Goal: Ask a question

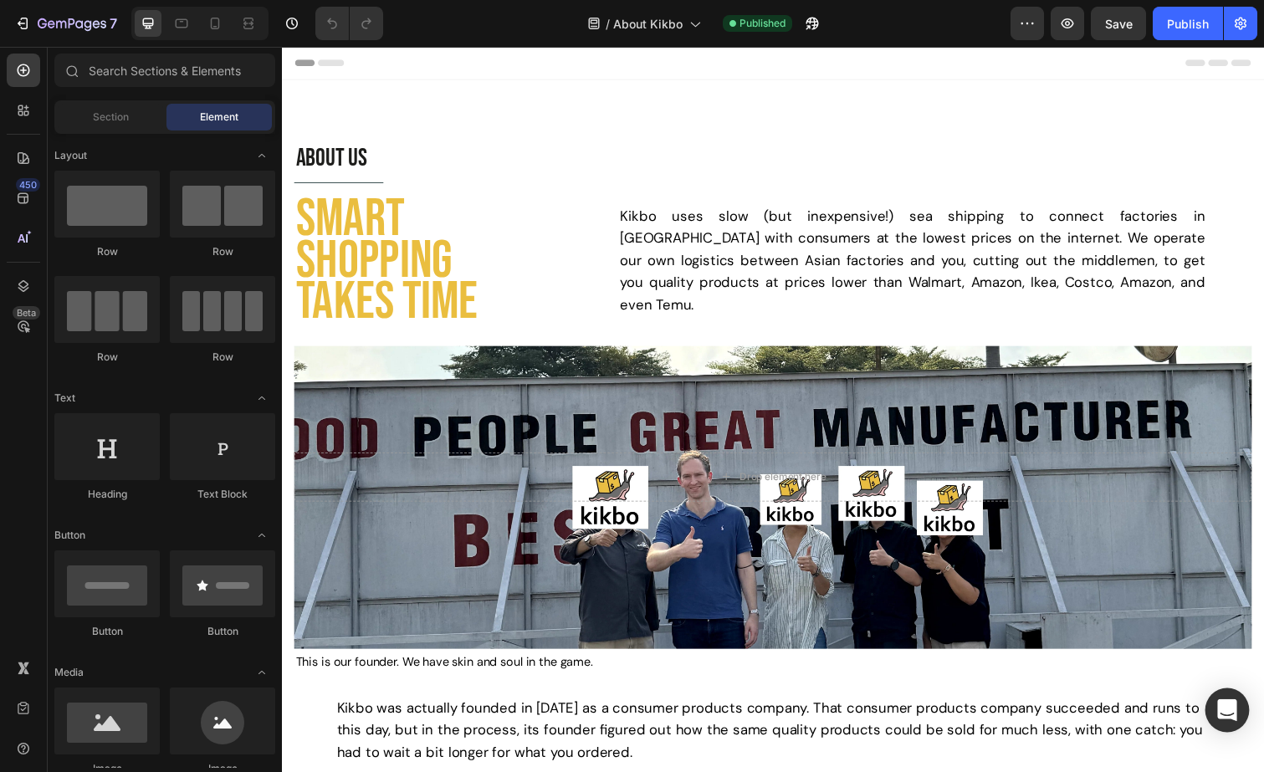
click at [1222, 699] on div "Open Intercom Messenger" at bounding box center [1228, 711] width 44 height 44
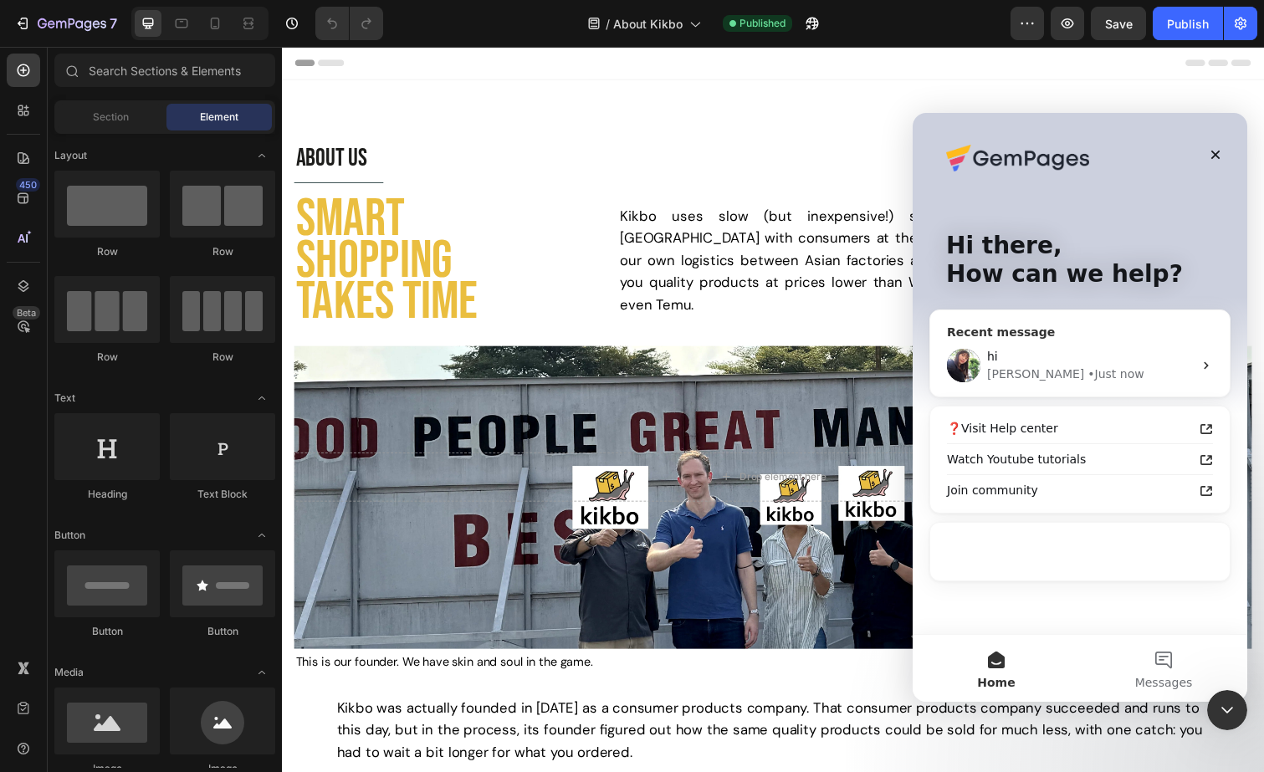
click at [1057, 384] on div "hi [PERSON_NAME] • Just now" at bounding box center [1080, 366] width 300 height 62
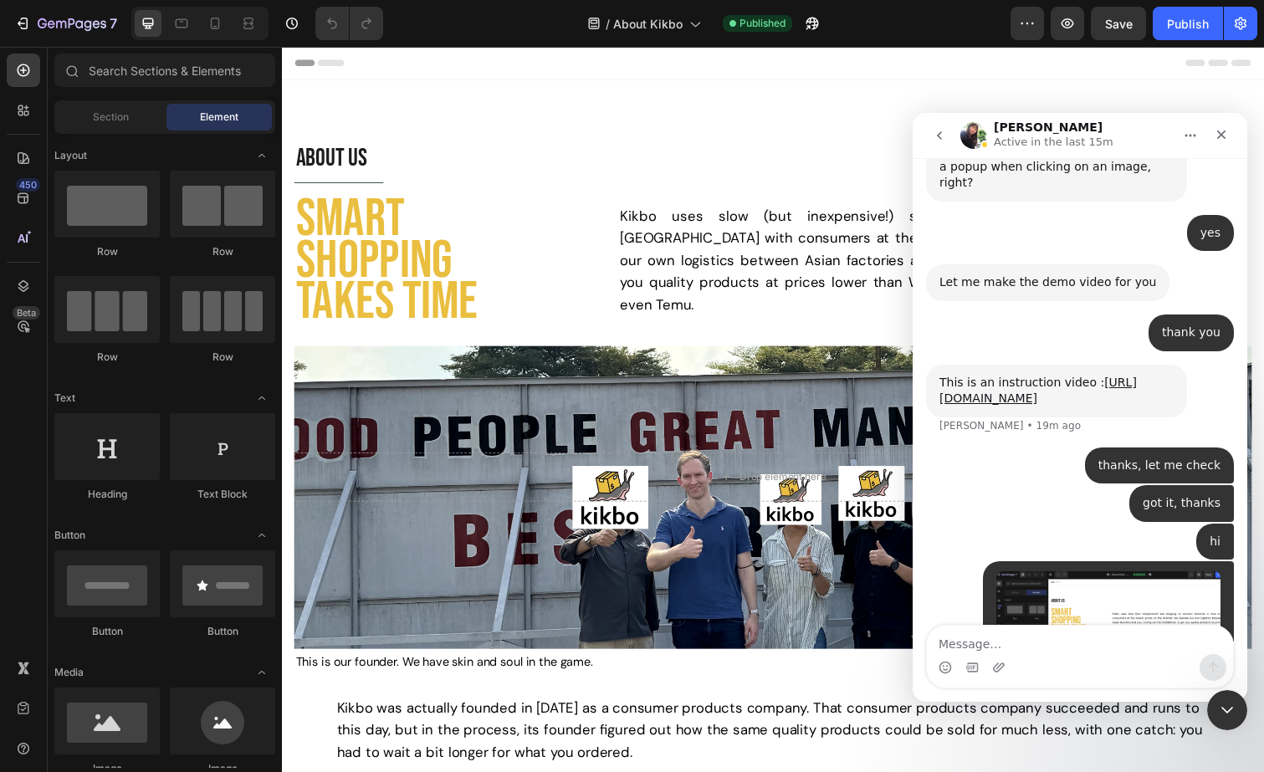
scroll to position [4169, 0]
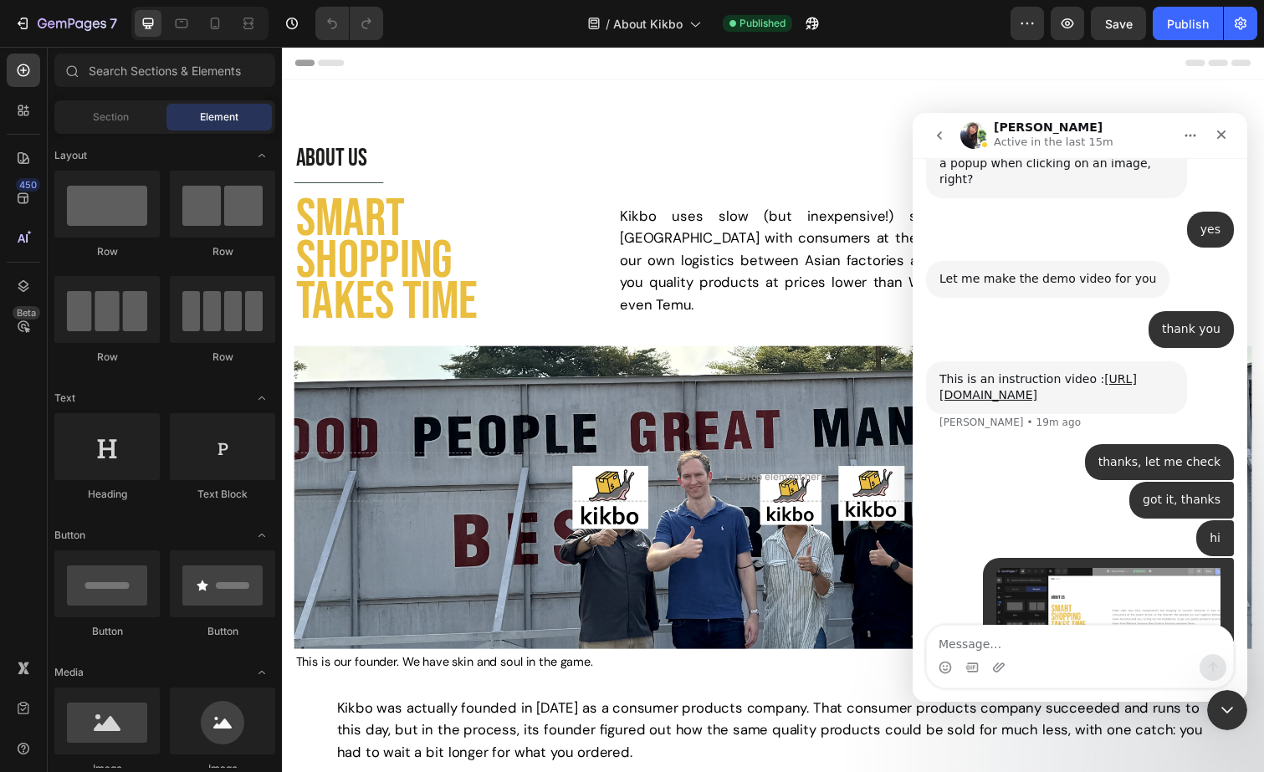
click at [1004, 643] on textarea "Message…" at bounding box center [1080, 640] width 306 height 28
type textarea "t"
click at [991, 645] on textarea "this image is angle" at bounding box center [1080, 640] width 306 height 28
click at [1050, 657] on div "Intercom messenger" at bounding box center [1080, 667] width 306 height 27
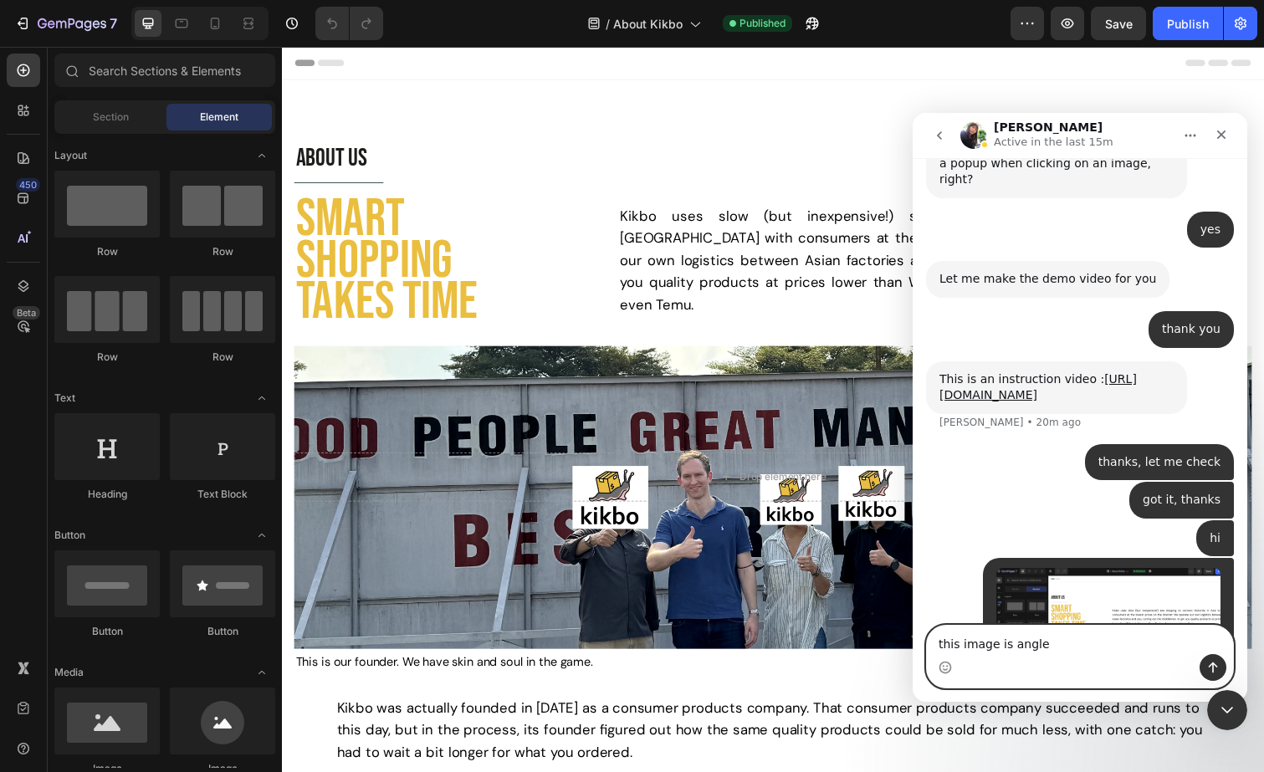
drag, startPoint x: 1047, startPoint y: 645, endPoint x: 817, endPoint y: 625, distance: 230.9
click html "[PERSON_NAME] Active in the last 15m We're on GMT + 7 timezone and may get back…"
paste textarea "This image is tilted. Can it be adjusted to an angle?"
type textarea "This image is tilted. Can it be adjusted to an angle?"
click at [1209, 667] on icon "Send a message…" at bounding box center [1213, 668] width 9 height 11
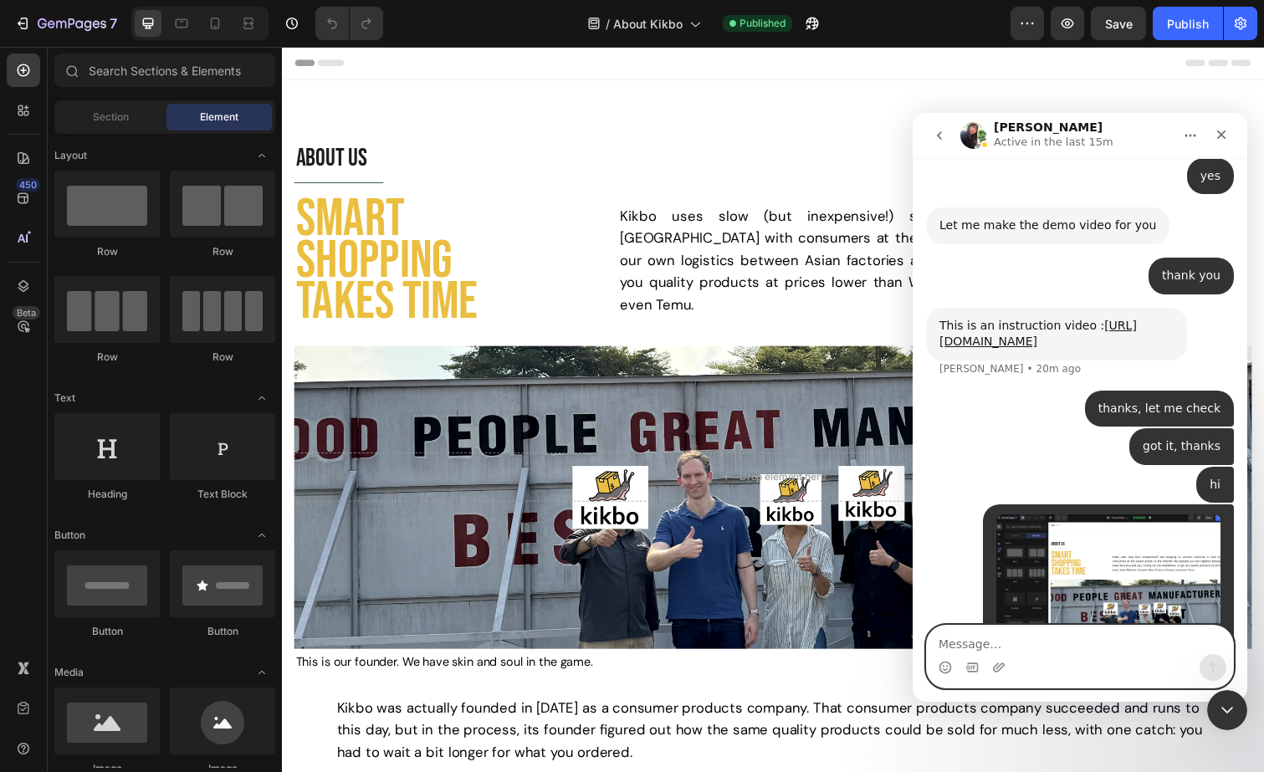
scroll to position [4223, 0]
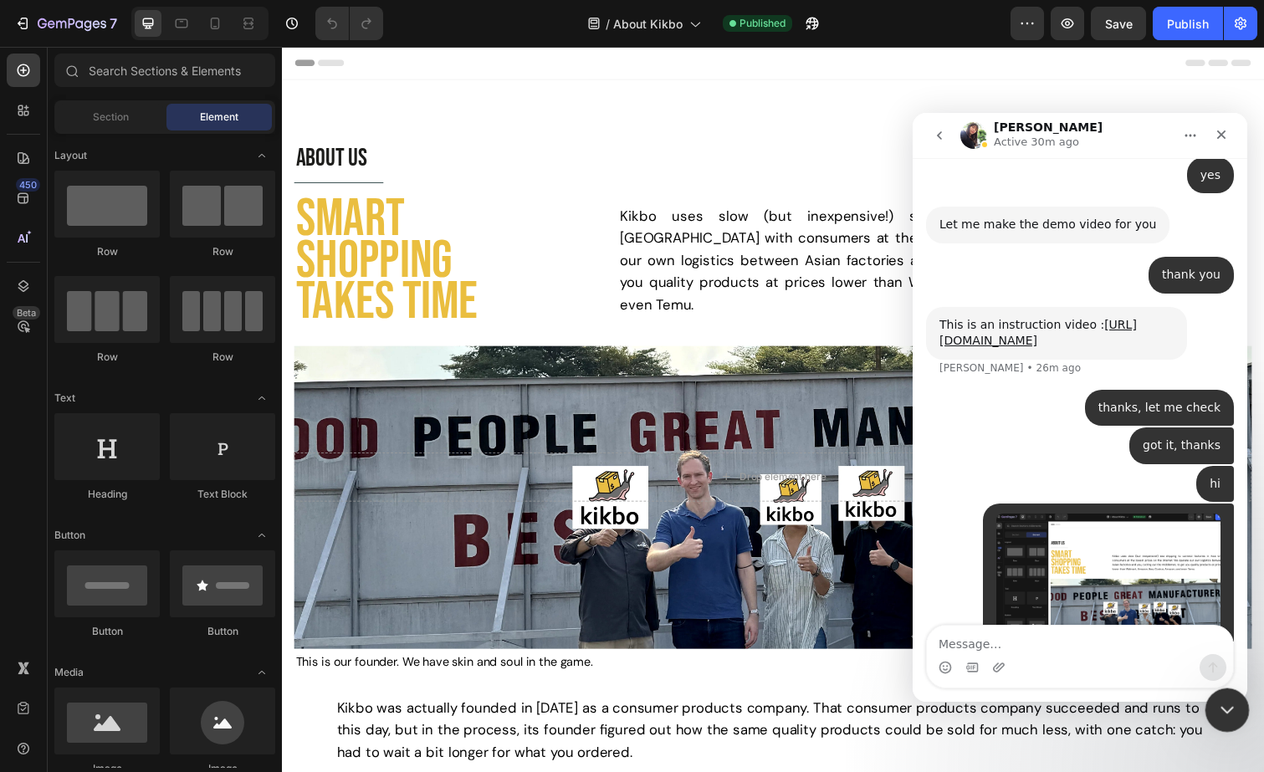
click at [1216, 702] on icon "Close Intercom Messenger" at bounding box center [1225, 708] width 20 height 20
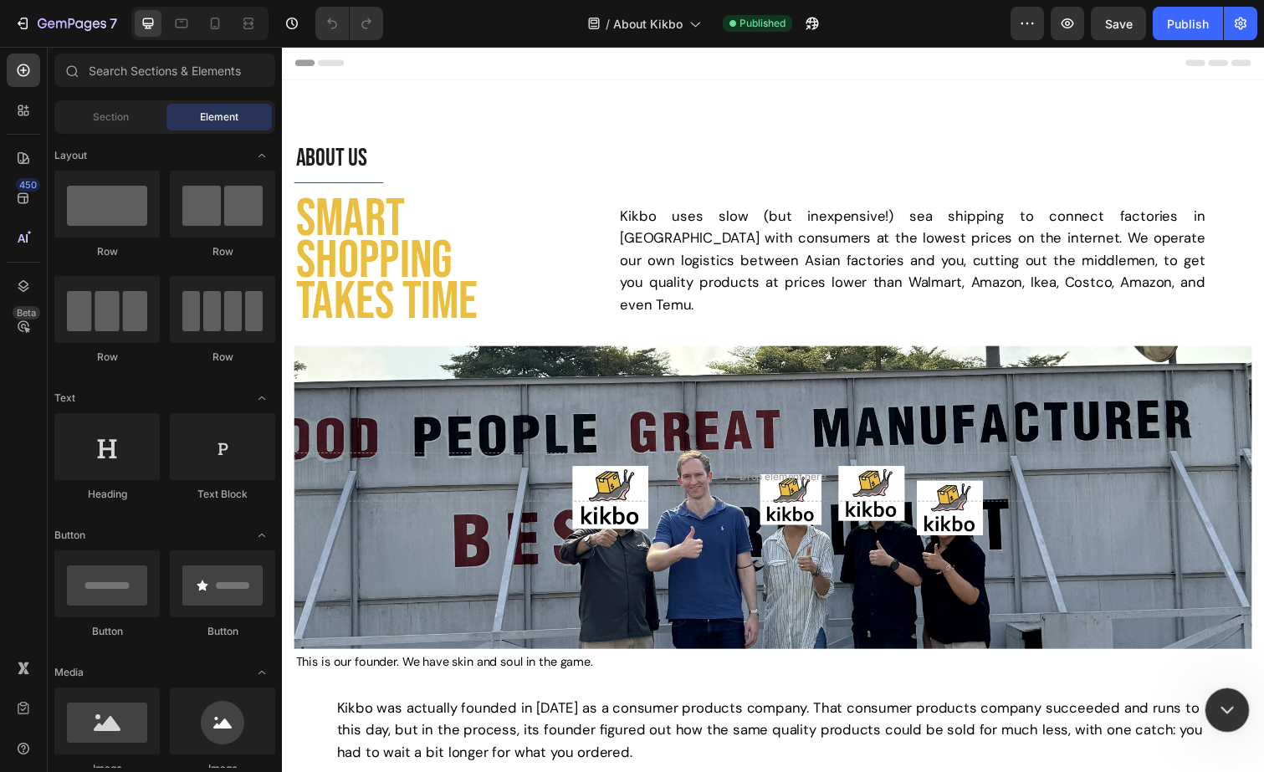
scroll to position [0, 0]
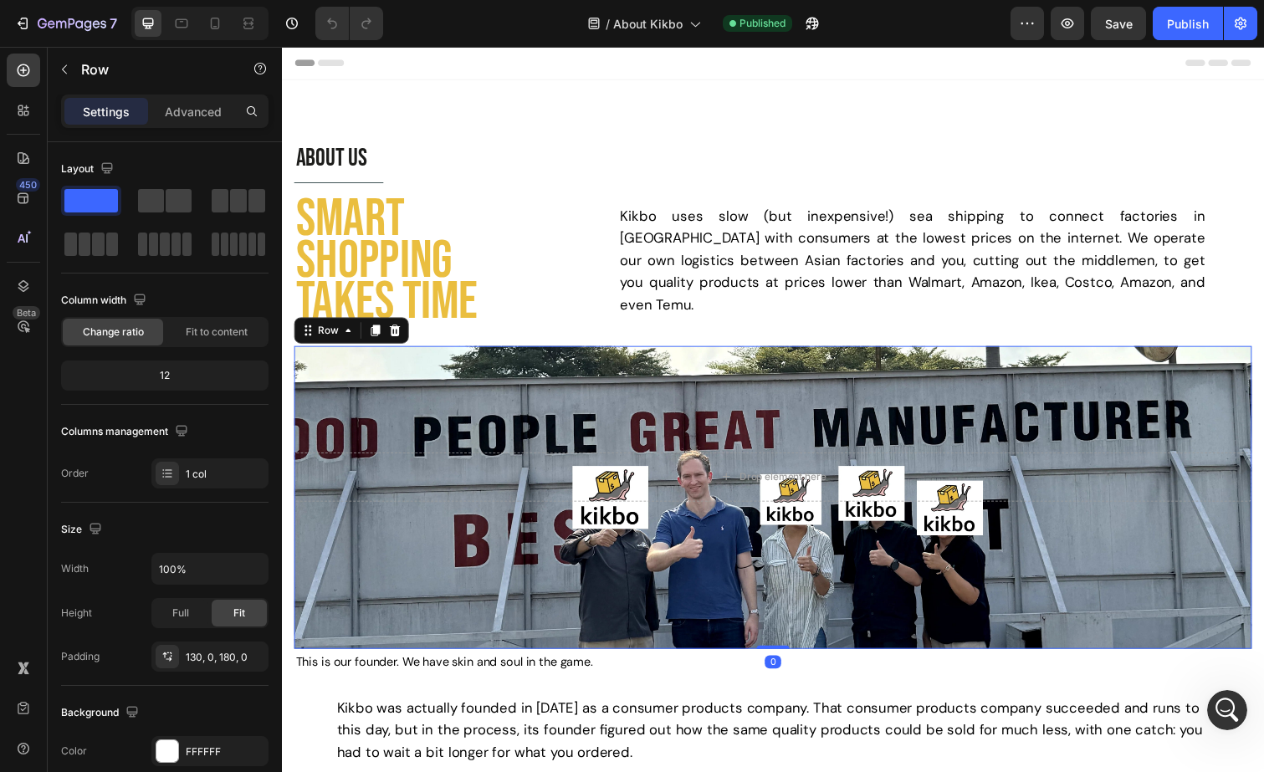
click at [784, 415] on div "Drop element here Row 0" at bounding box center [783, 508] width 979 height 310
click at [341, 340] on div "Row" at bounding box center [329, 337] width 28 height 15
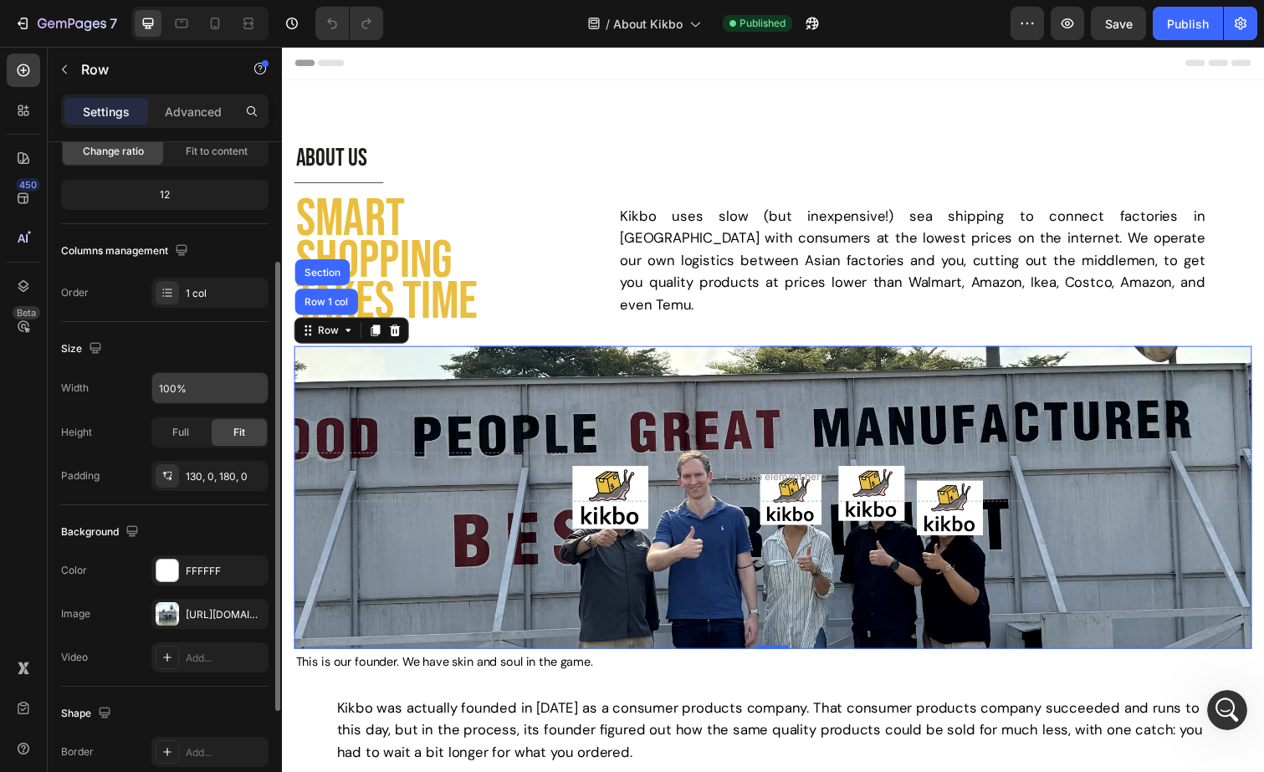
scroll to position [192, 0]
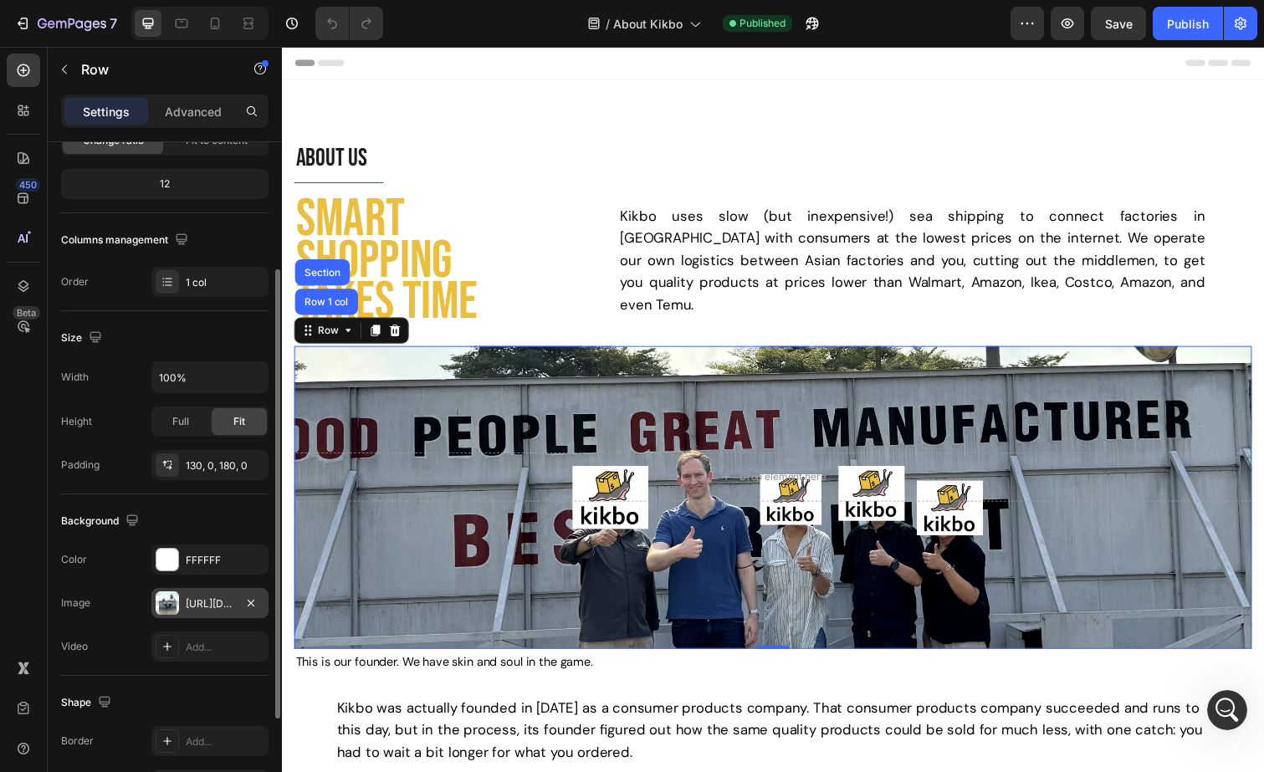
click at [170, 608] on div at bounding box center [167, 602] width 23 height 23
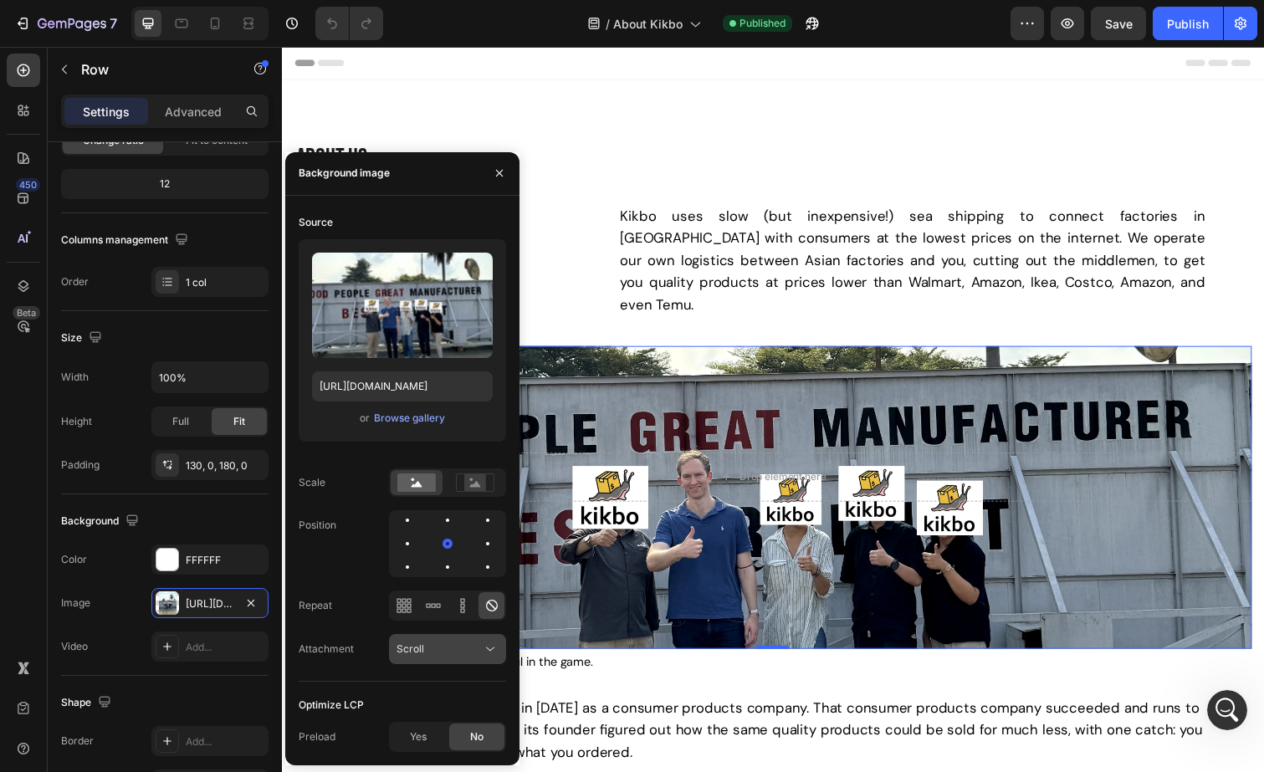
click at [442, 649] on div "Scroll" at bounding box center [439, 649] width 85 height 15
click at [424, 668] on div "Source Upload Image [URL][DOMAIN_NAME] or Browse gallery Scale Position Repeat …" at bounding box center [402, 445] width 207 height 473
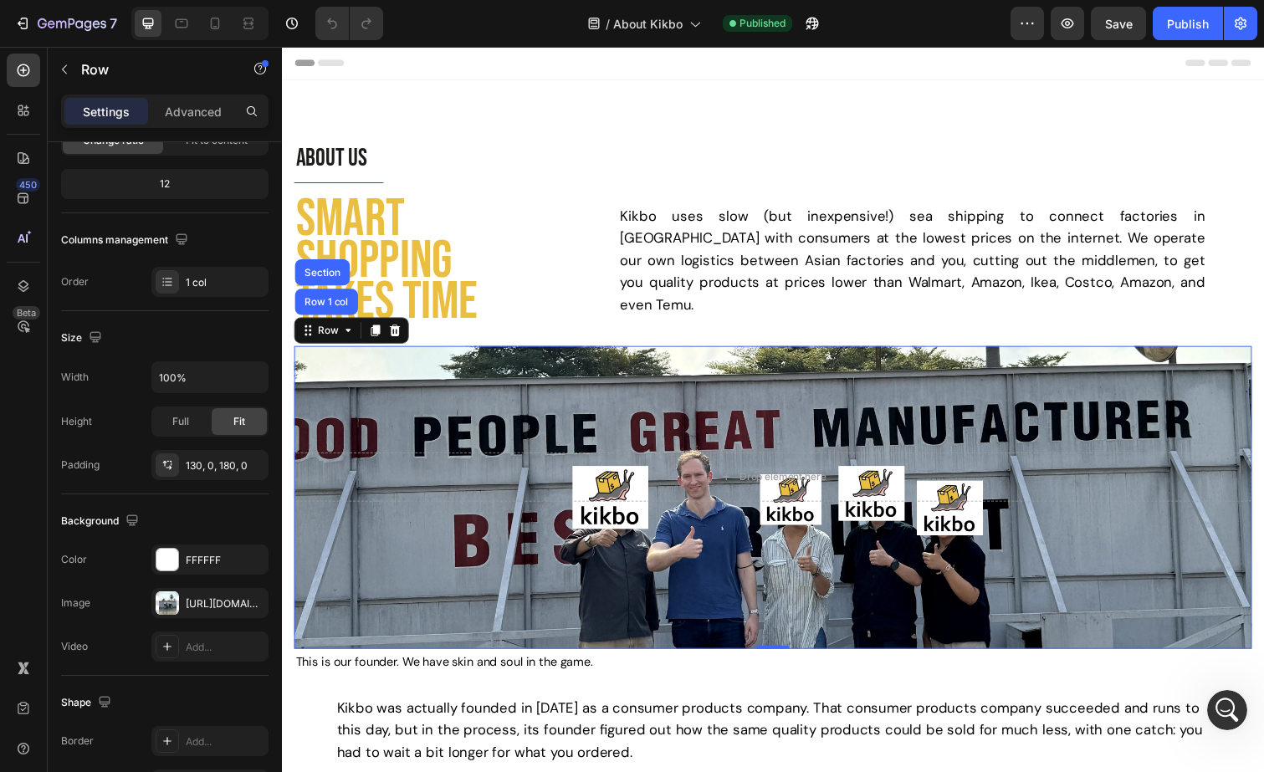
click at [837, 400] on div "Drop element here Row Row 1 col Section 0" at bounding box center [783, 508] width 979 height 310
click at [807, 400] on div "Drop element here Row Row 1 col Section 0" at bounding box center [783, 508] width 979 height 310
click at [473, 254] on h1 "SMART SHOPPING TAKES TIME" at bounding box center [444, 266] width 300 height 132
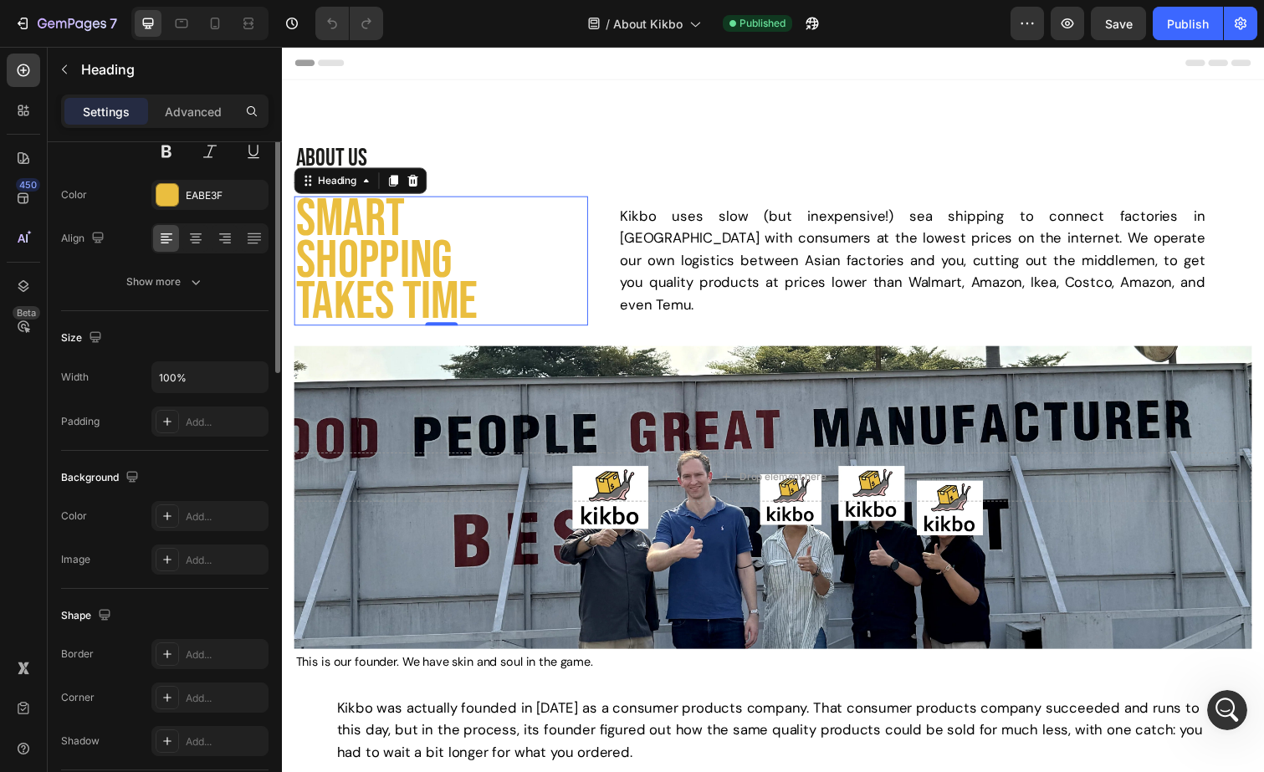
scroll to position [0, 0]
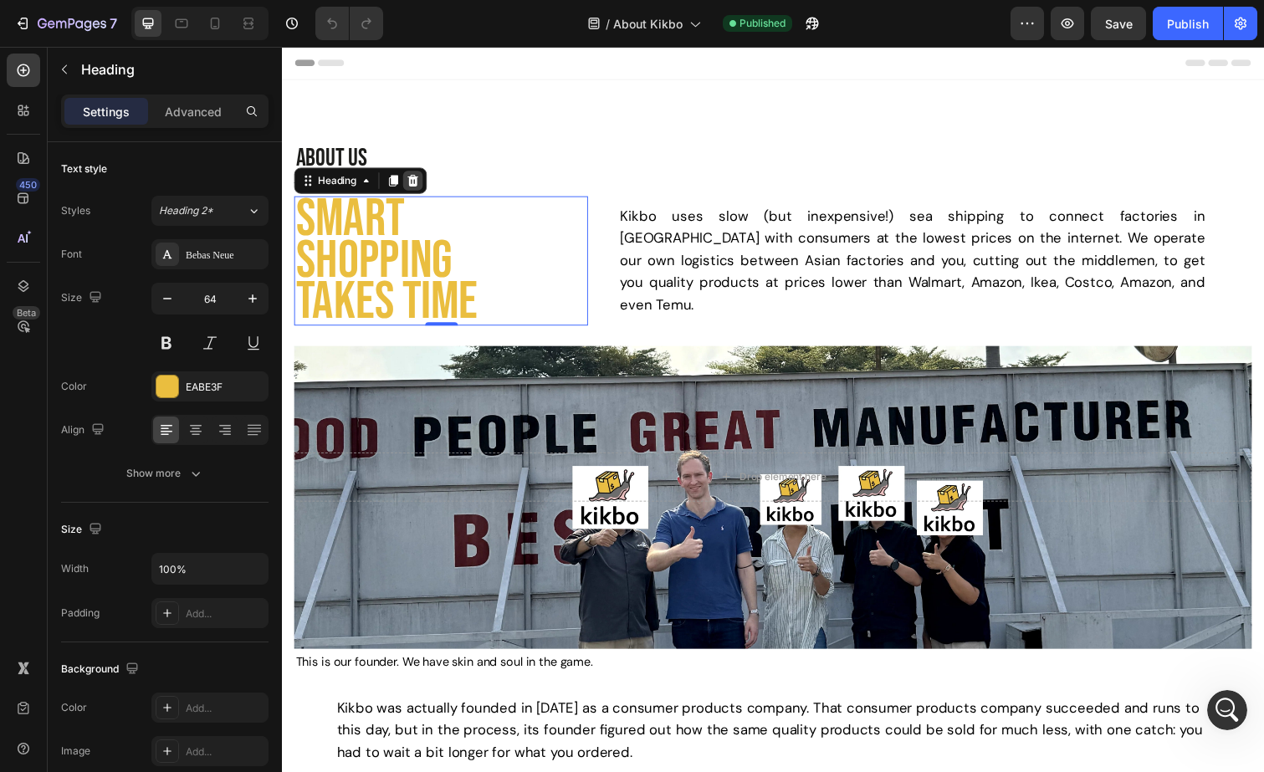
click at [416, 187] on icon at bounding box center [416, 184] width 11 height 12
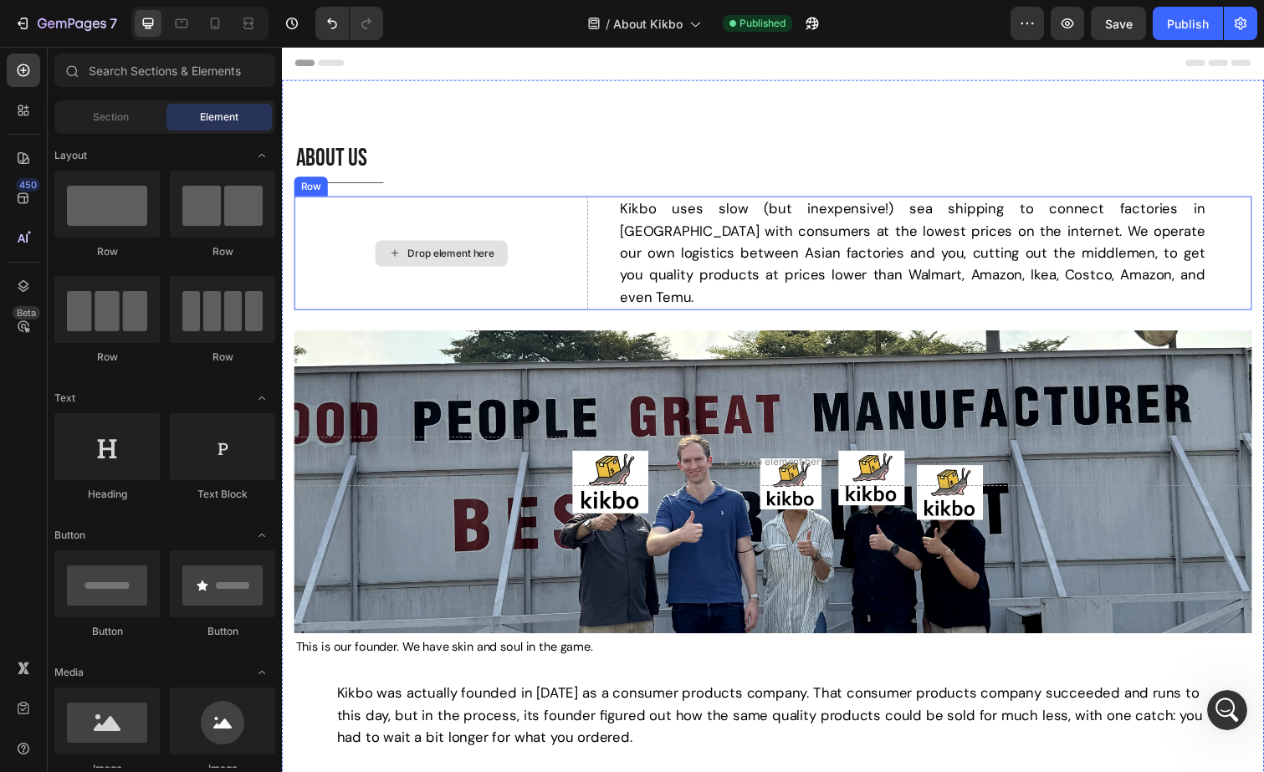
click at [566, 248] on div "Drop element here" at bounding box center [444, 258] width 300 height 116
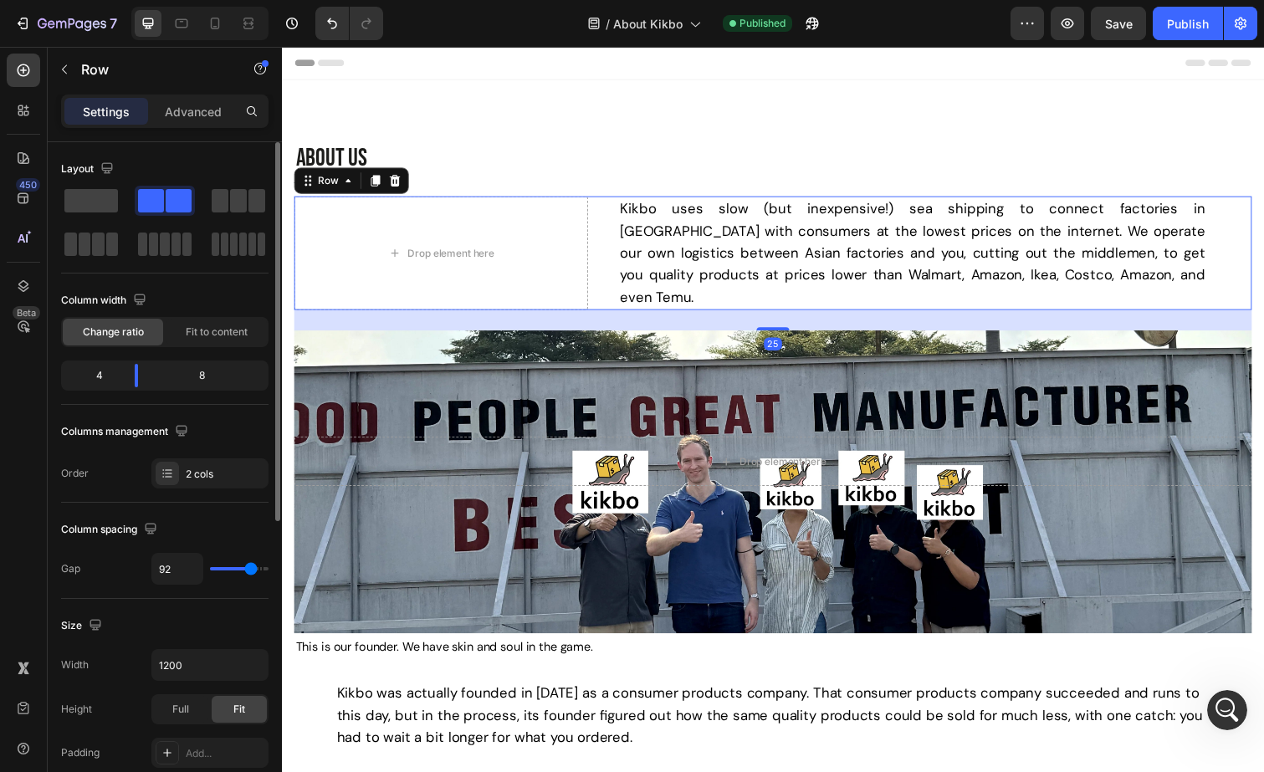
click at [90, 218] on div at bounding box center [164, 223] width 207 height 74
click at [92, 209] on span at bounding box center [91, 200] width 54 height 23
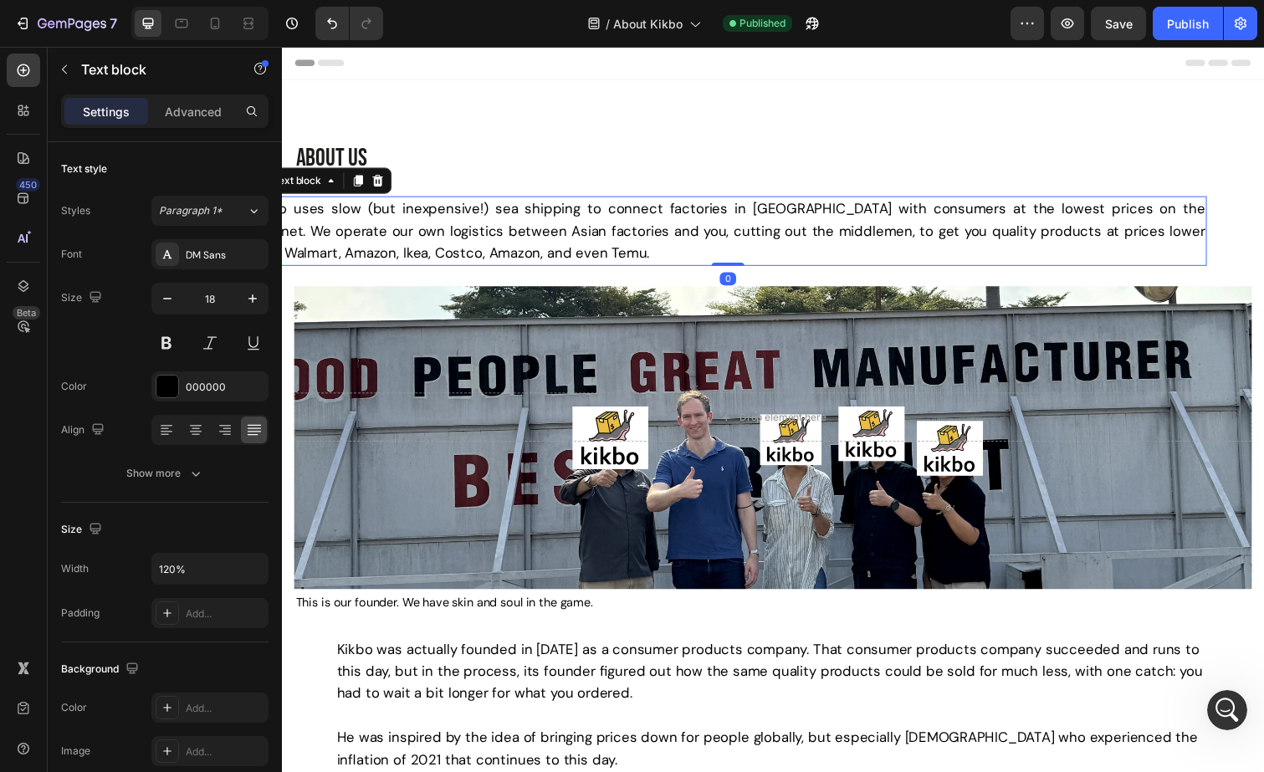
click at [499, 246] on p "Kikbo uses slow (but inexpensive!) sea shipping to connect factories in [GEOGRA…" at bounding box center [738, 236] width 976 height 68
click at [195, 113] on p "Advanced" at bounding box center [193, 112] width 57 height 18
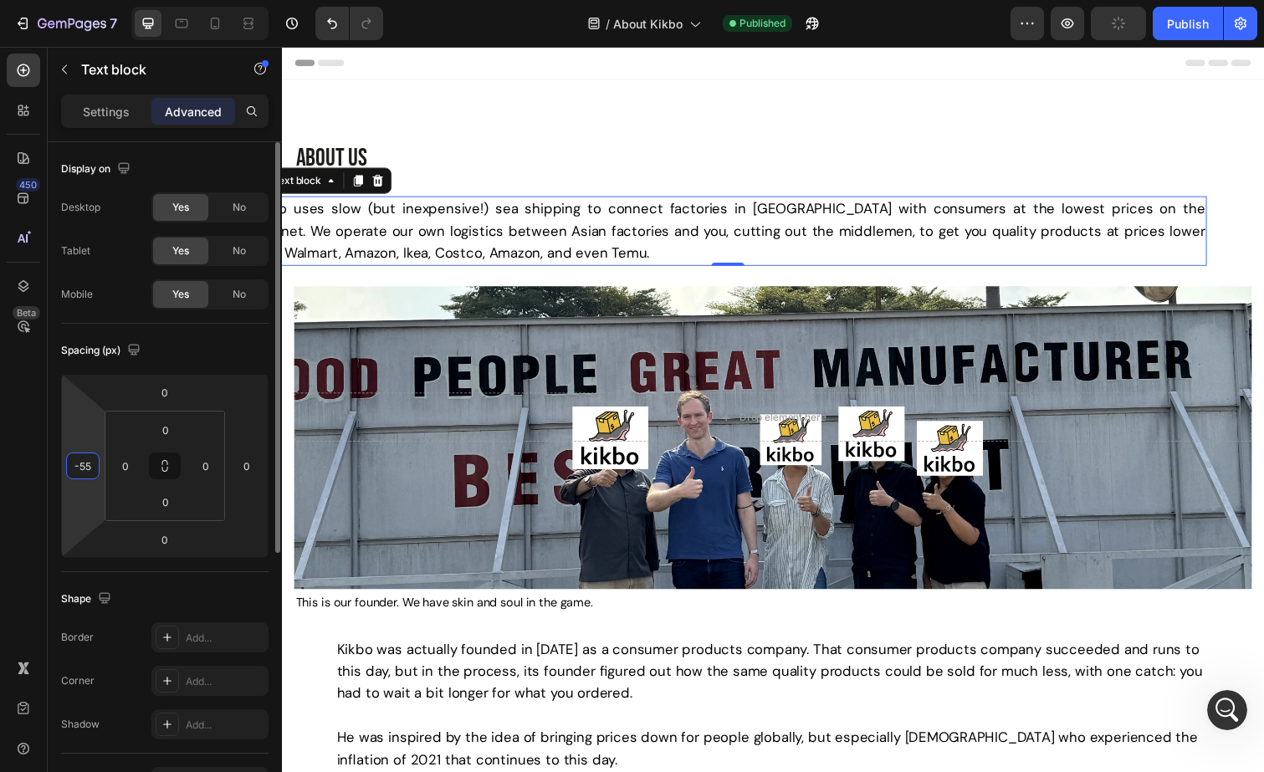
click at [94, 466] on input "-55" at bounding box center [82, 465] width 25 height 25
type input "0"
click at [0, 0] on div "Spacing (px) 0 0 0 0 0 0 0 0" at bounding box center [0, 0] width 0 height 0
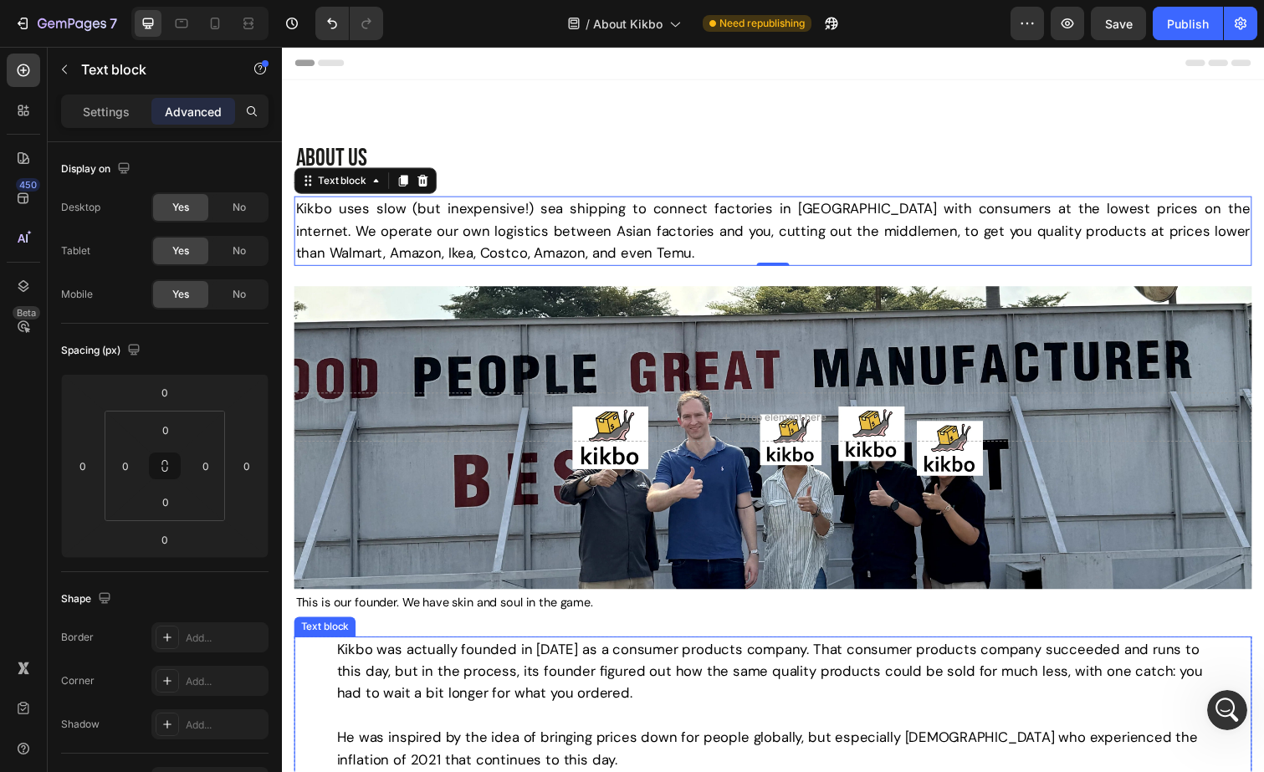
click at [409, 660] on span "Kikbo was actually founded in [DATE] as a consumer products company. That consu…" at bounding box center [780, 685] width 885 height 64
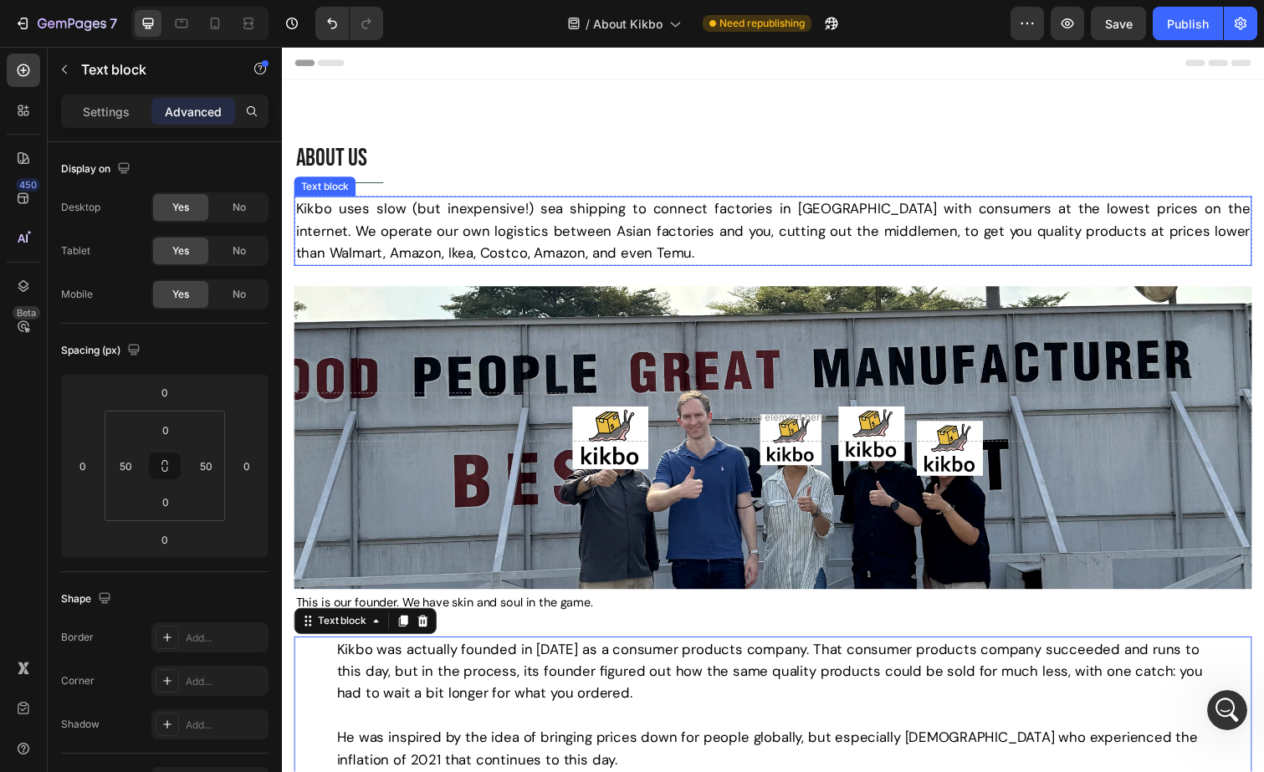
click at [504, 207] on span "Kikbo uses slow (but inexpensive!) sea shipping to connect factories in [GEOGRA…" at bounding box center [784, 235] width 976 height 64
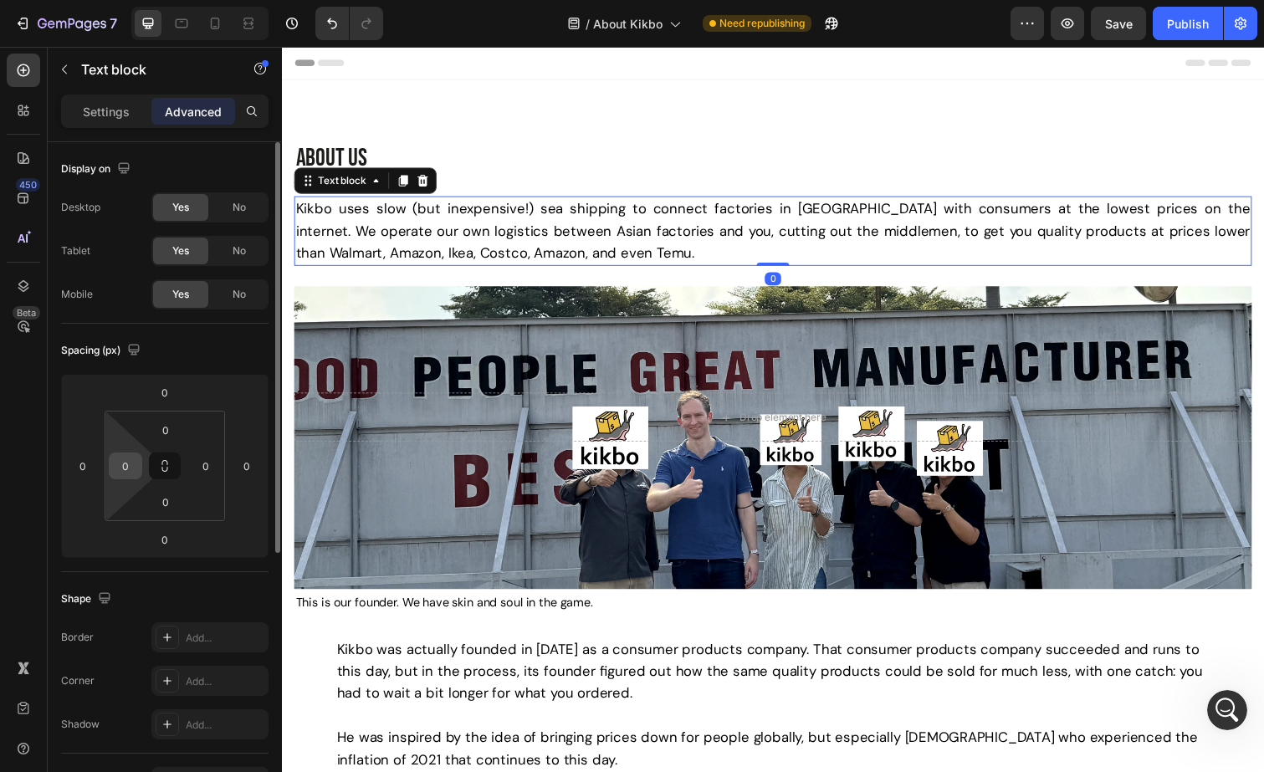
click at [129, 475] on input "0" at bounding box center [125, 465] width 25 height 25
click at [130, 469] on input "5" at bounding box center [125, 465] width 25 height 25
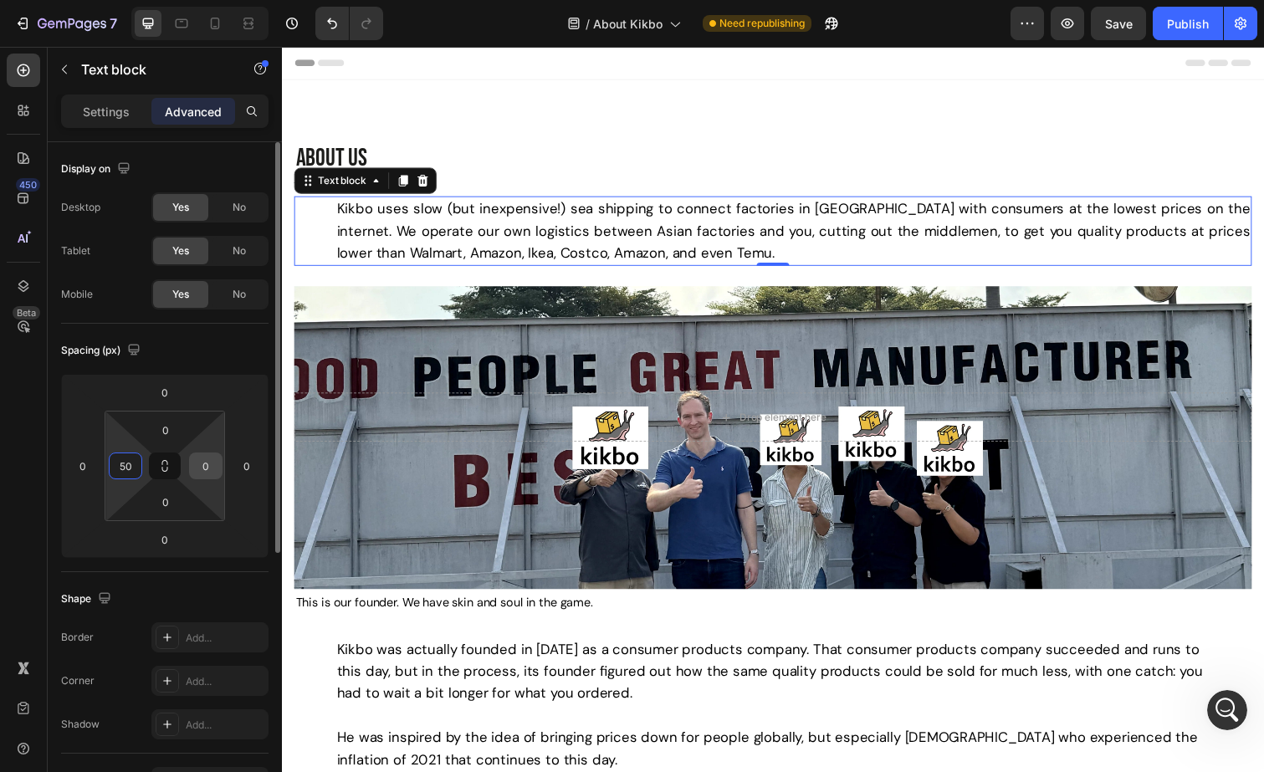
type input "50"
click at [207, 465] on input "0" at bounding box center [205, 465] width 25 height 25
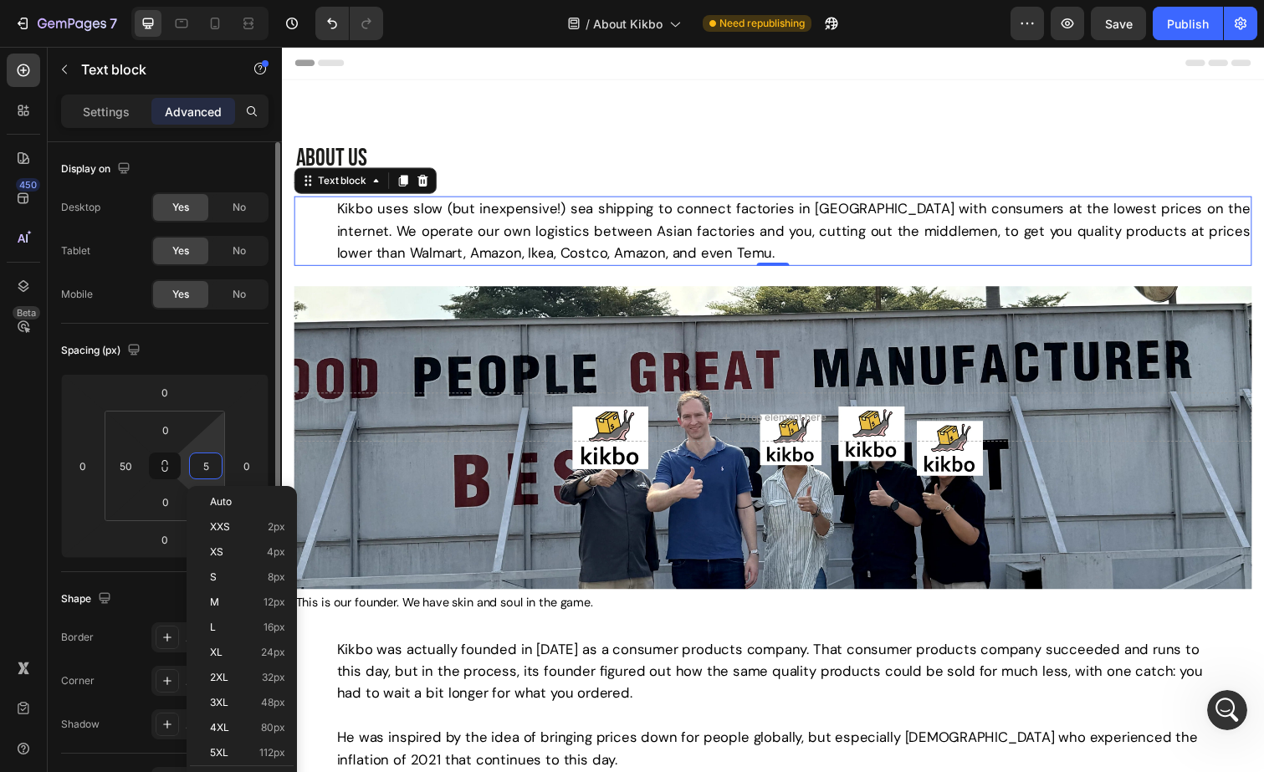
type input "50"
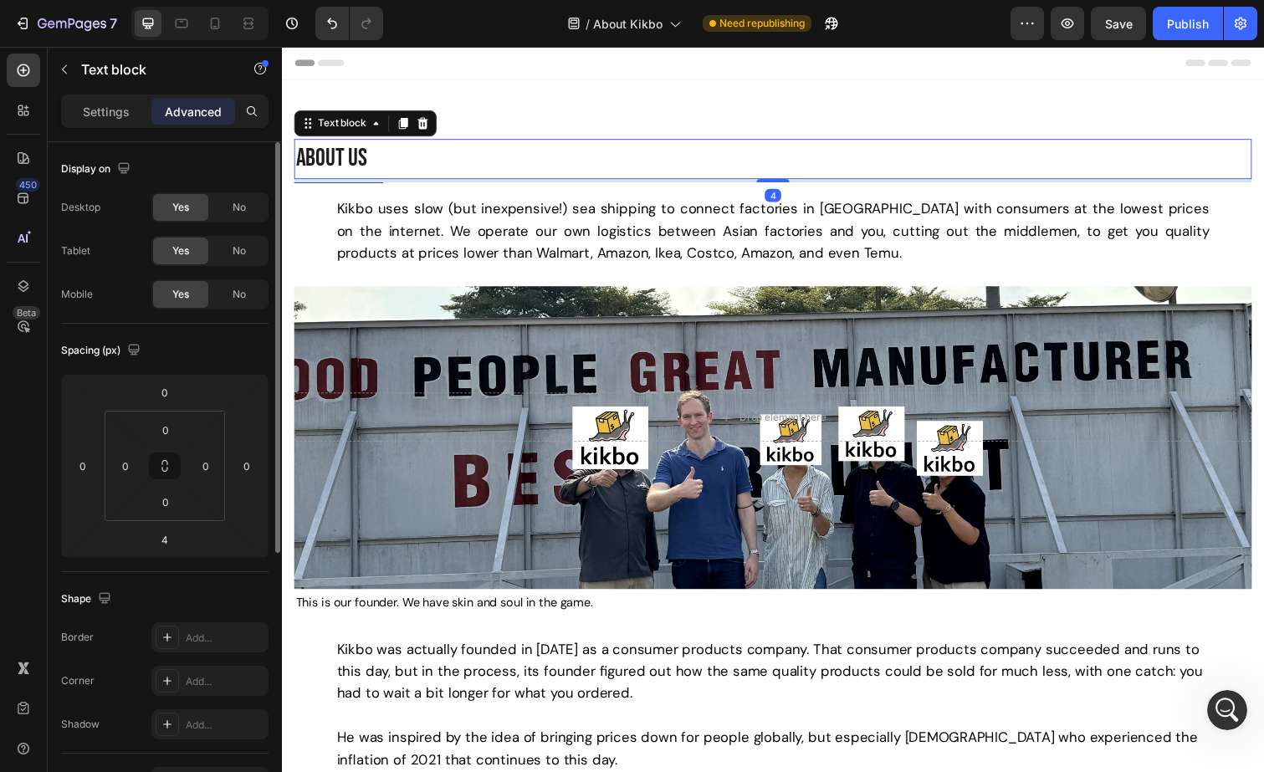
click at [615, 162] on p "ABOUT US" at bounding box center [784, 162] width 976 height 38
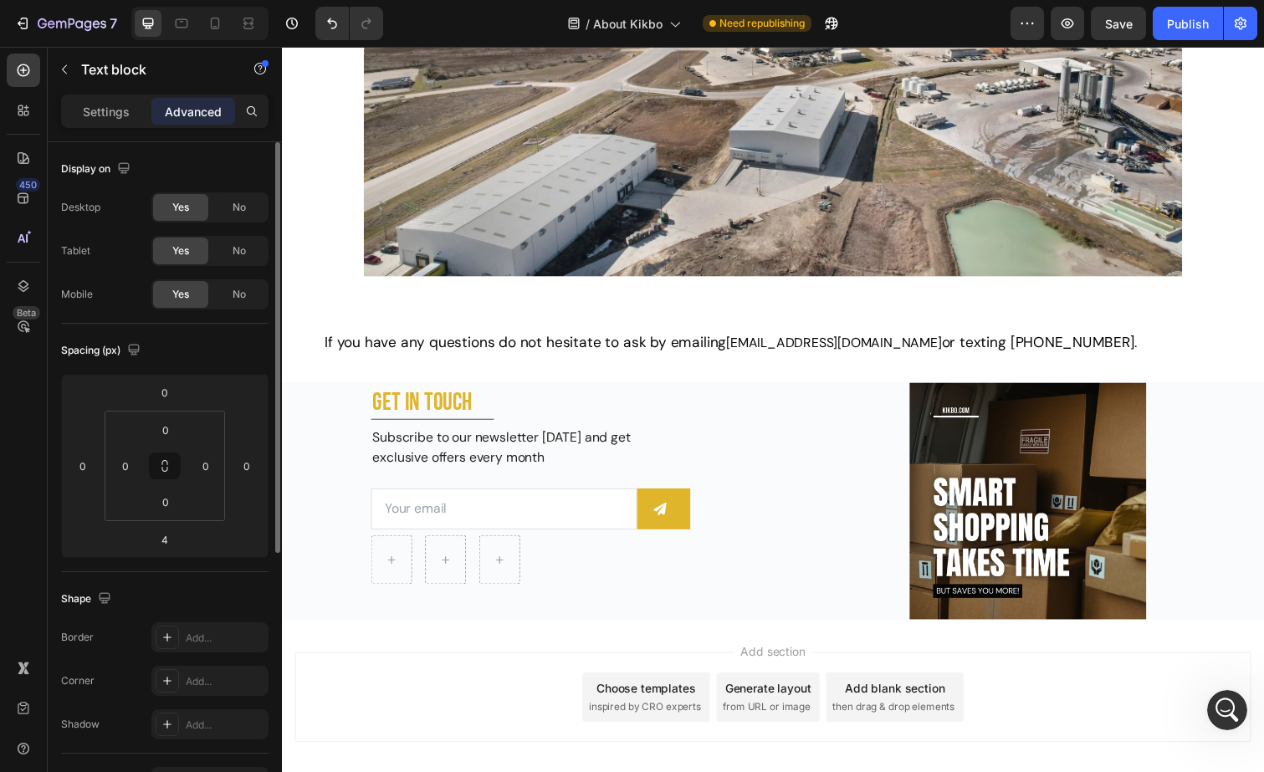
scroll to position [1186, 0]
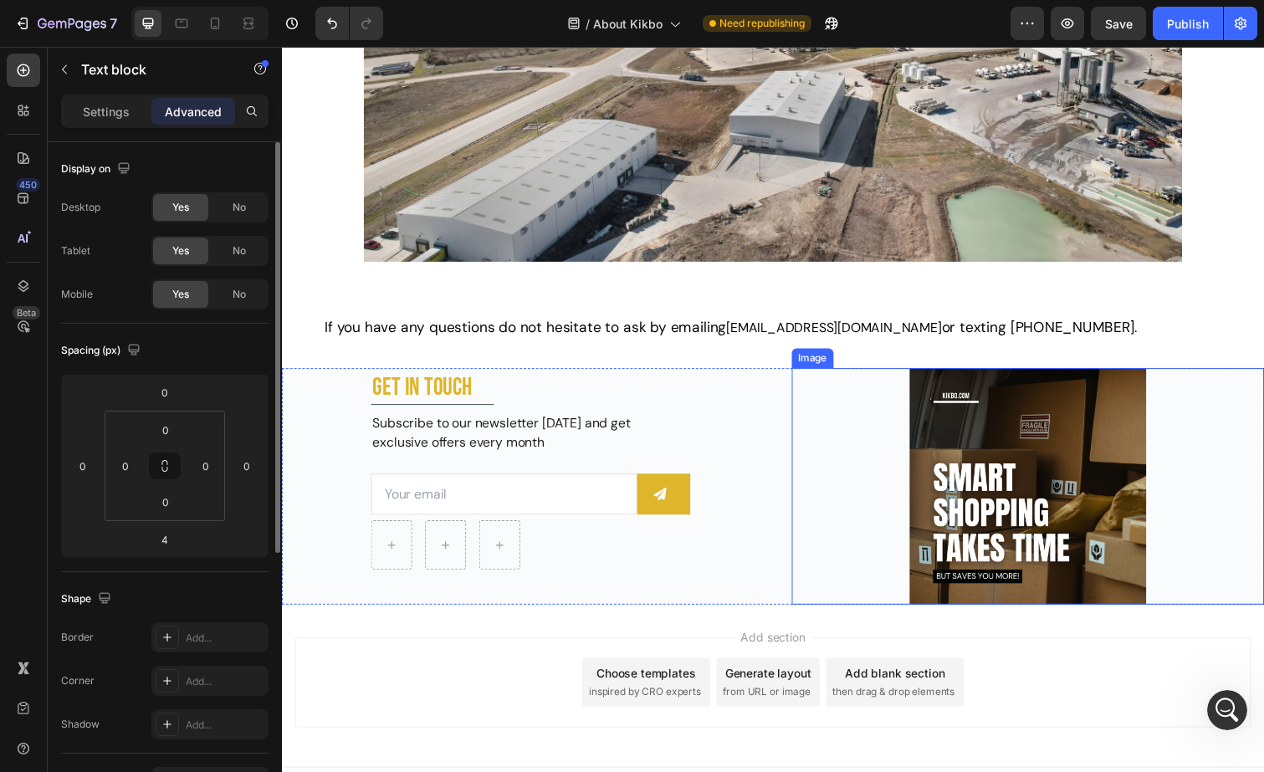
click at [803, 476] on div at bounding box center [1045, 497] width 484 height 242
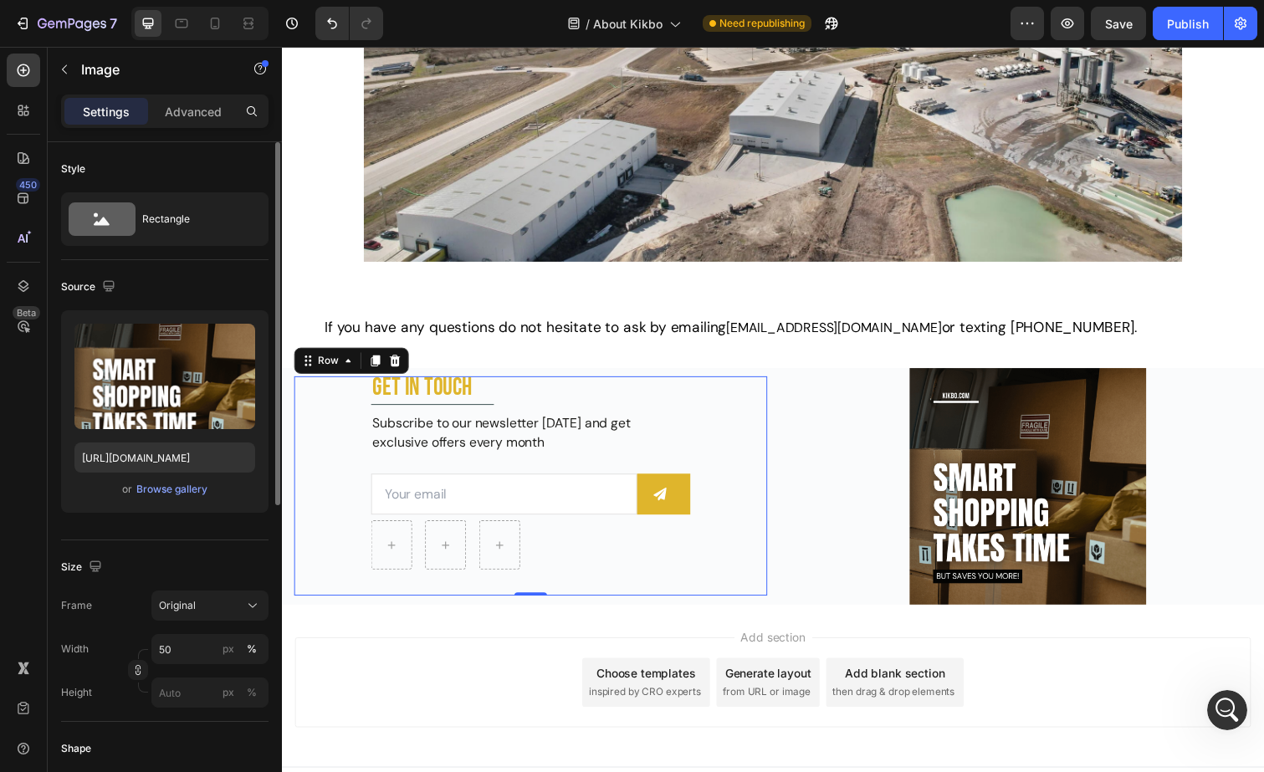
click at [707, 400] on div "GET IN TOUCH Text block Title Line Subscribe to our newsletter [DATE] and get e…" at bounding box center [536, 496] width 484 height 224
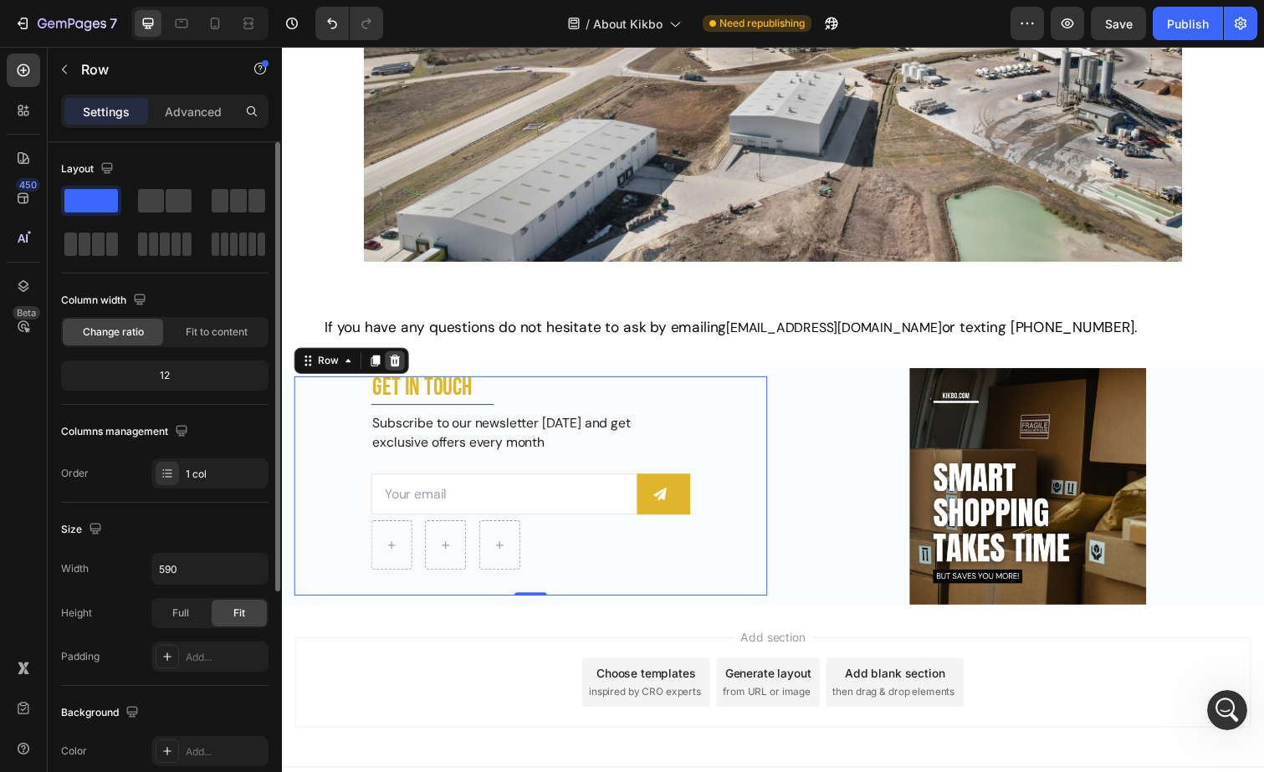
click at [397, 371] on icon at bounding box center [397, 368] width 11 height 12
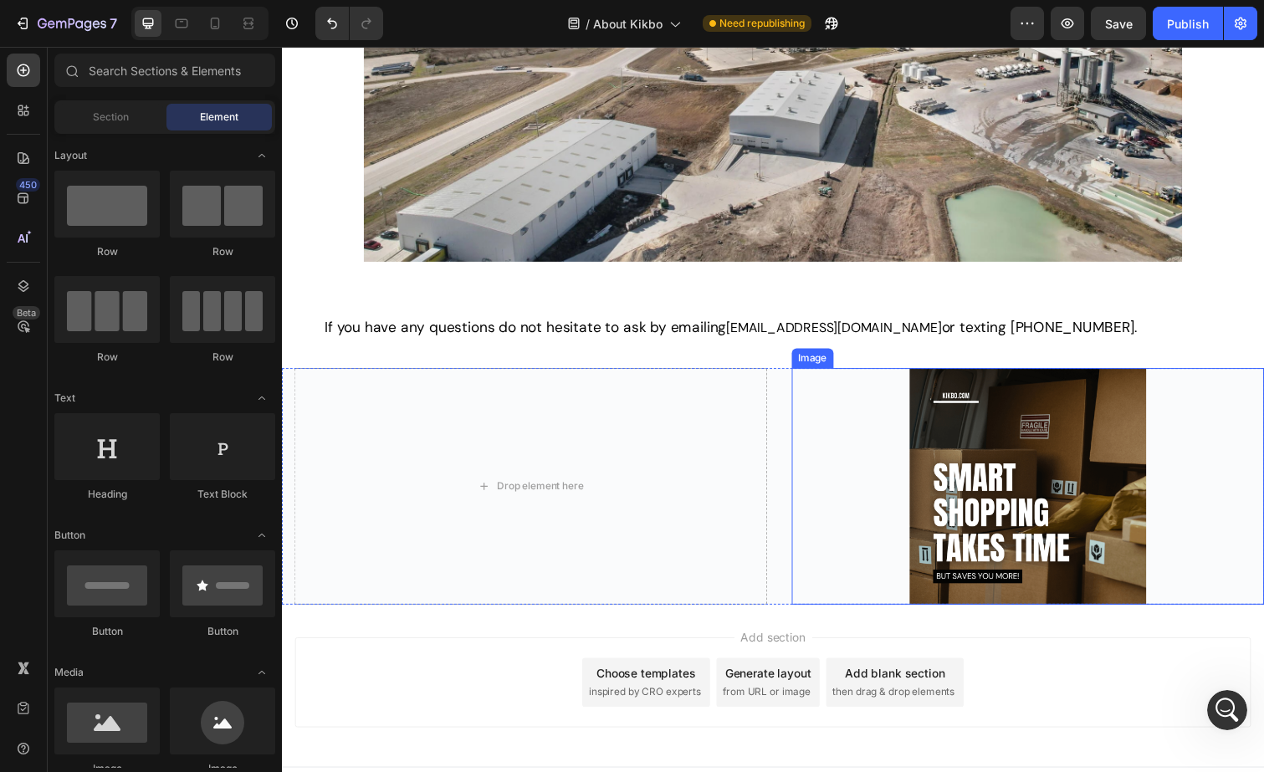
click at [884, 417] on div at bounding box center [1045, 497] width 484 height 242
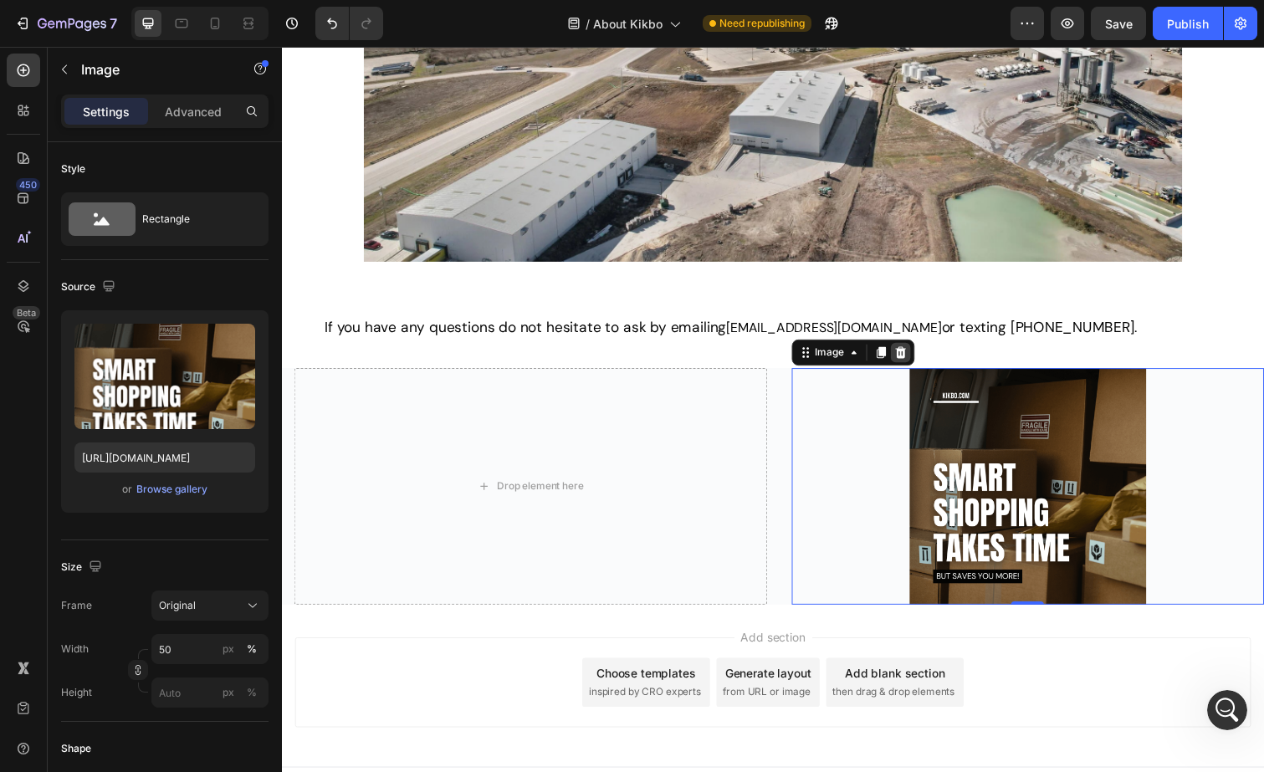
click at [916, 357] on div at bounding box center [914, 360] width 20 height 20
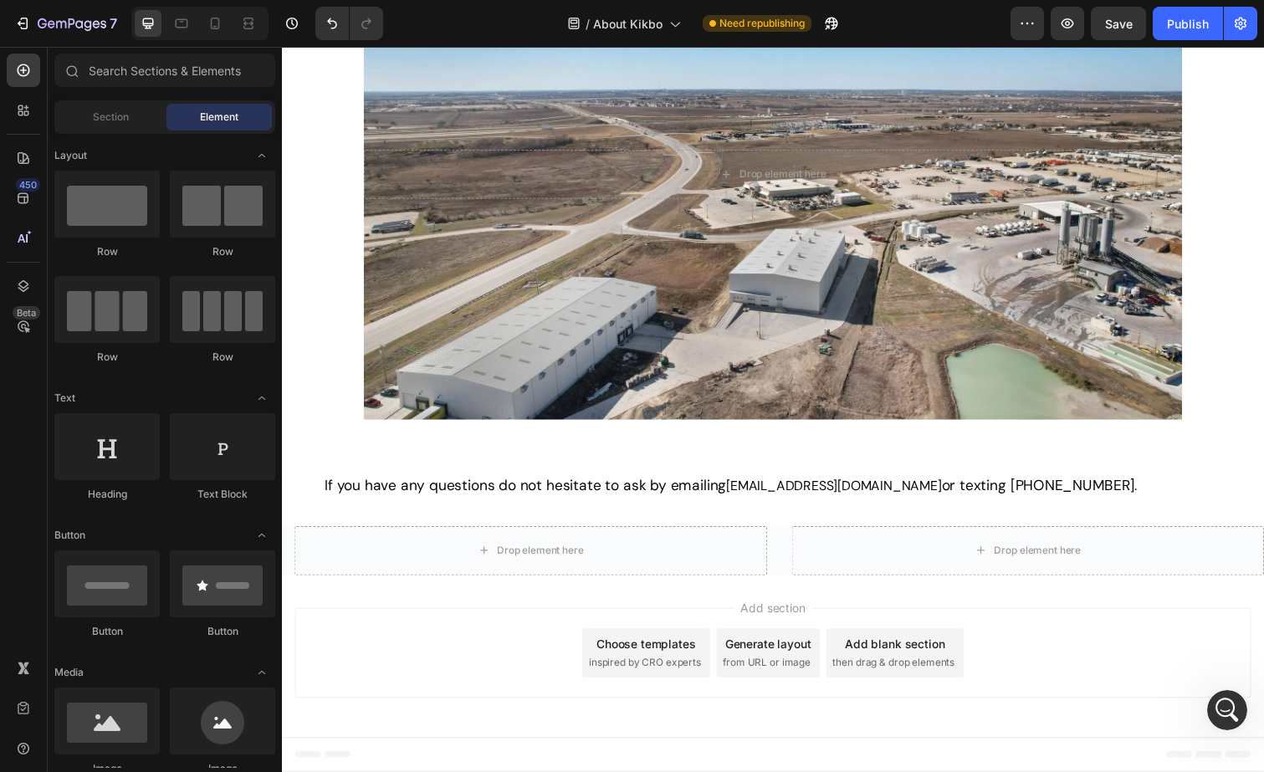
scroll to position [1024, 0]
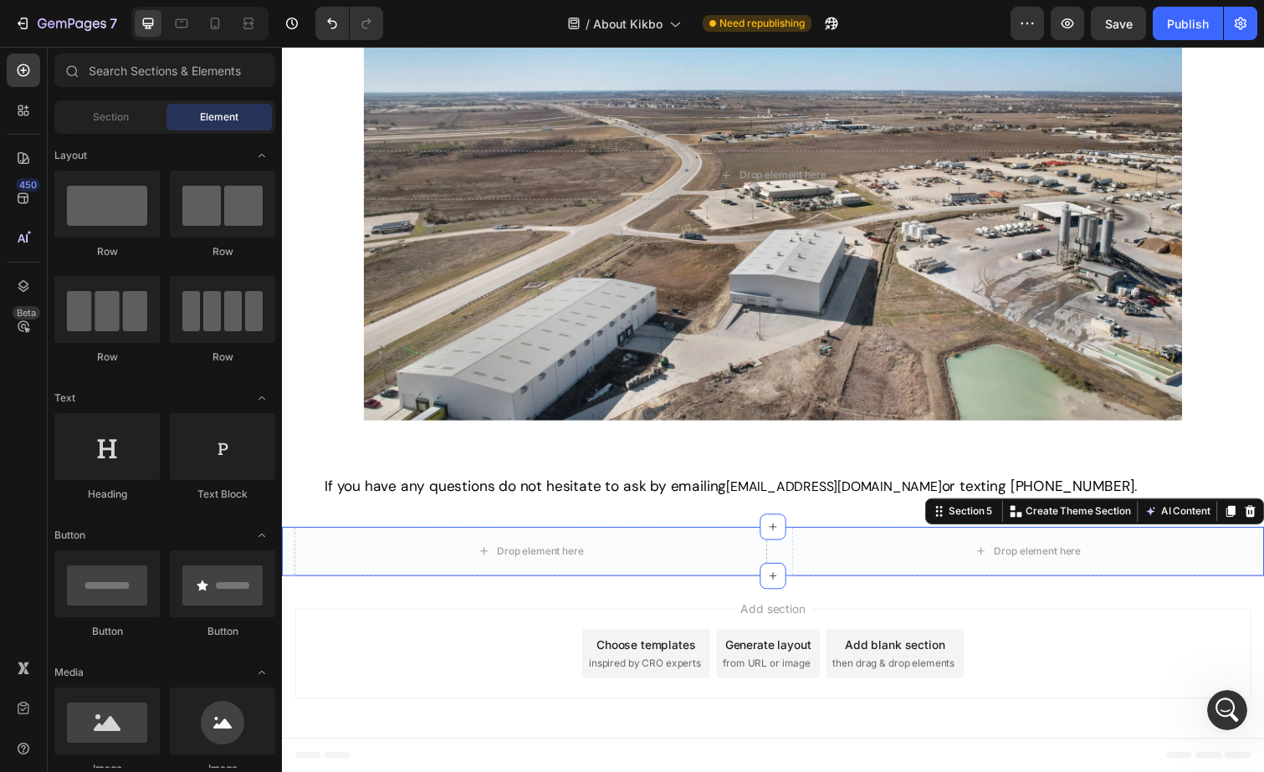
click at [794, 555] on div "Drop element here Drop element here Section 5 Create Theme Section AI Content W…" at bounding box center [784, 563] width 1004 height 50
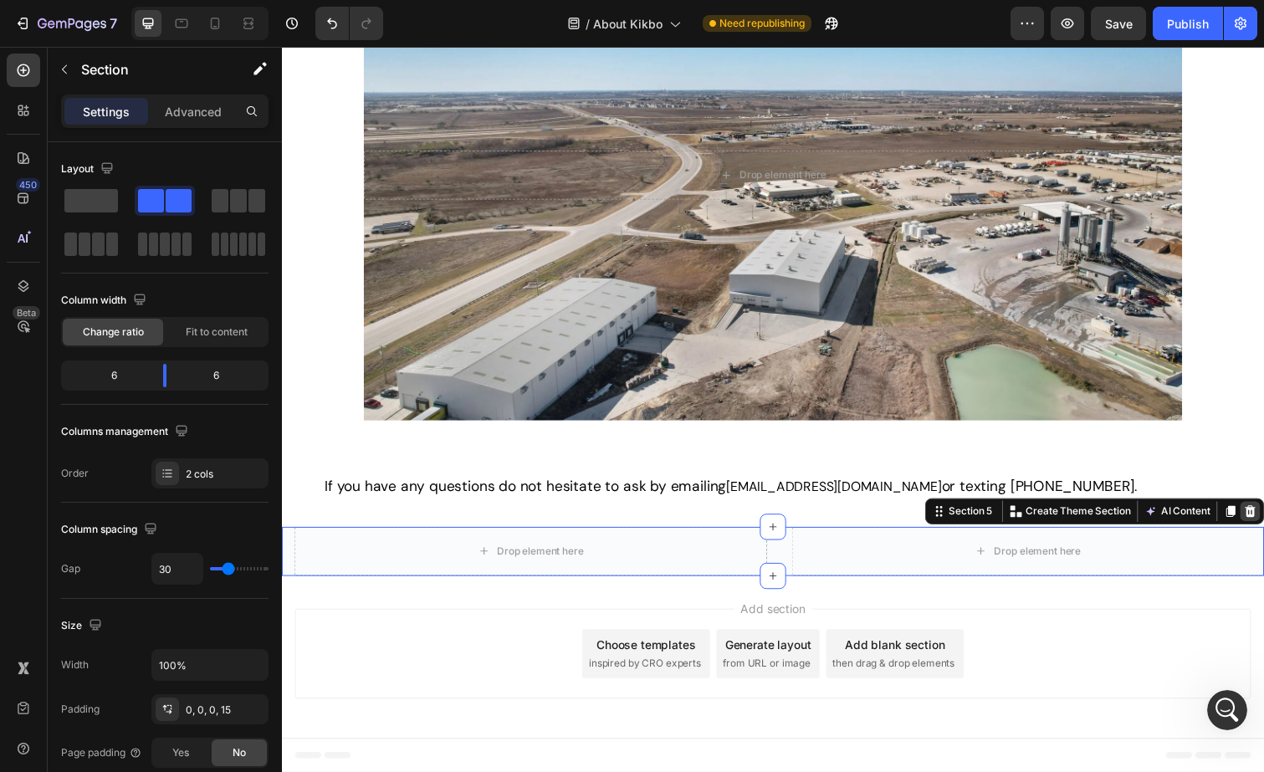
click at [1263, 522] on icon at bounding box center [1271, 521] width 13 height 13
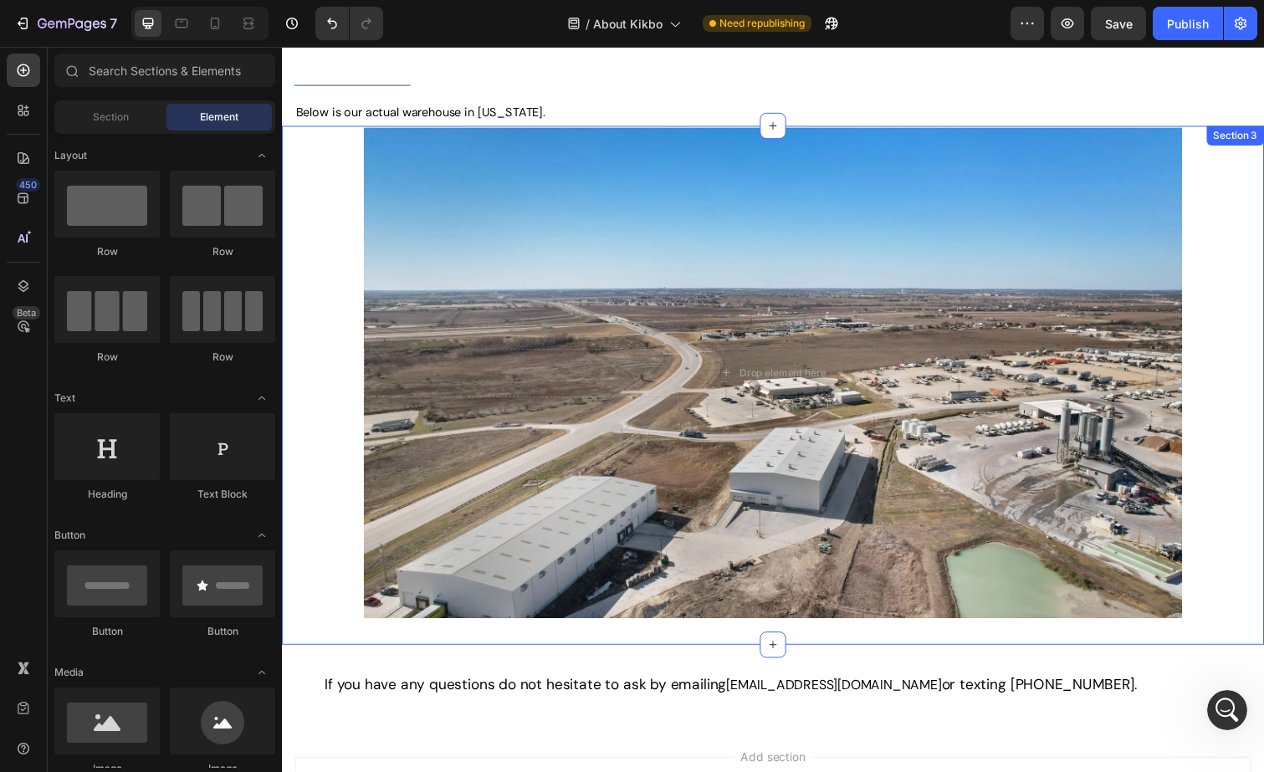
scroll to position [808, 0]
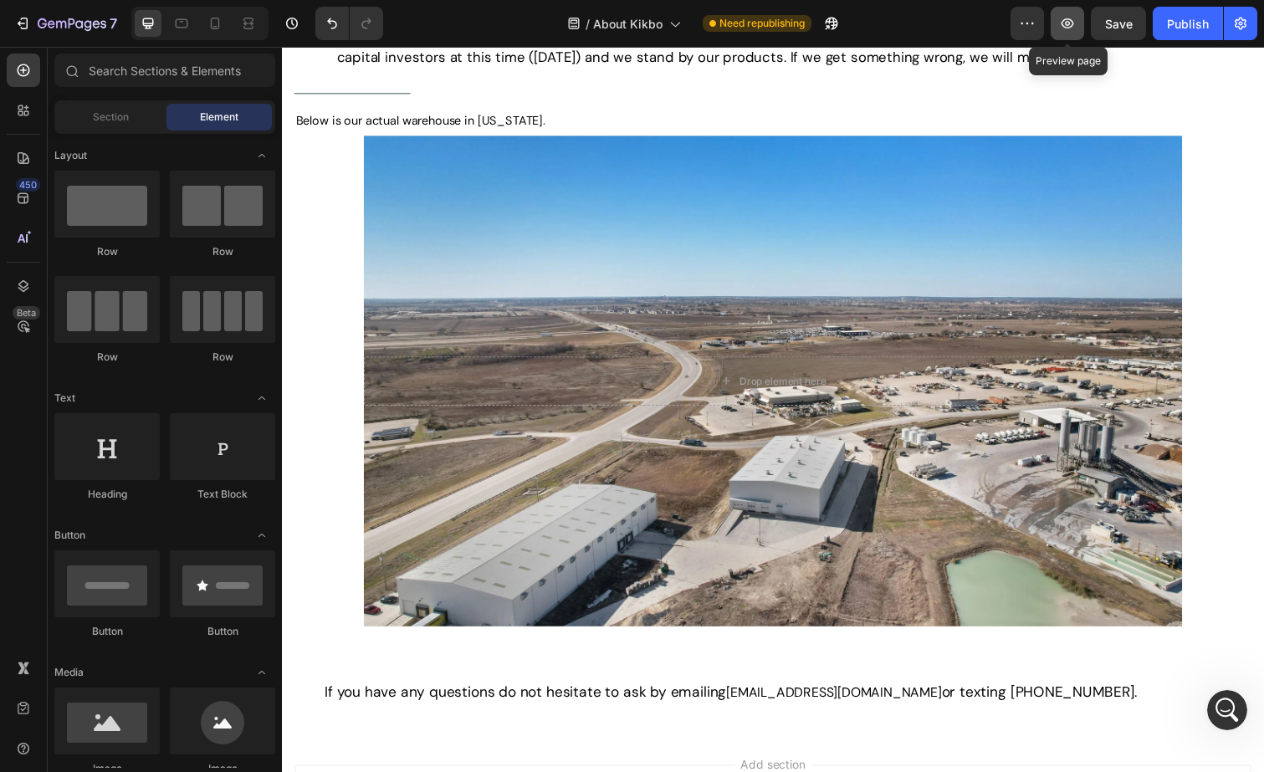
click at [1074, 28] on icon "button" at bounding box center [1067, 23] width 17 height 17
click at [1238, 709] on div "Open Intercom Messenger" at bounding box center [1224, 707] width 55 height 55
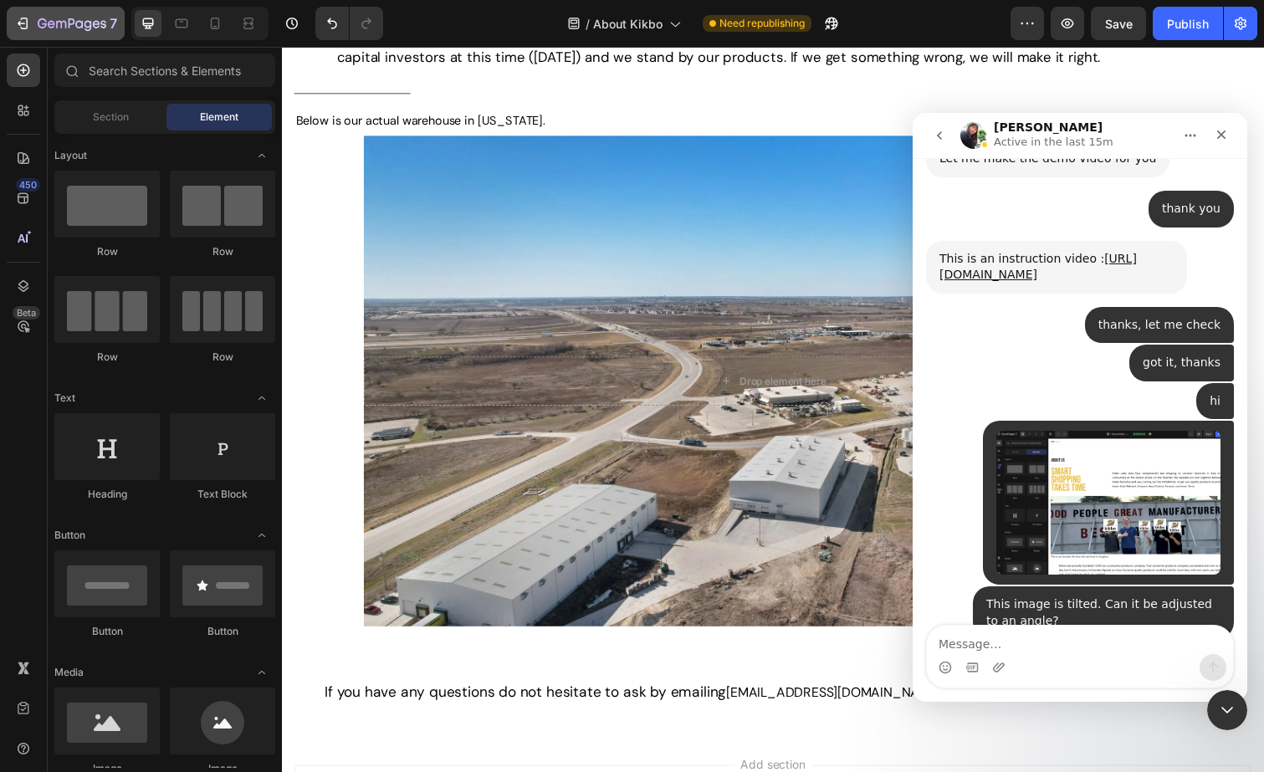
scroll to position [812, 0]
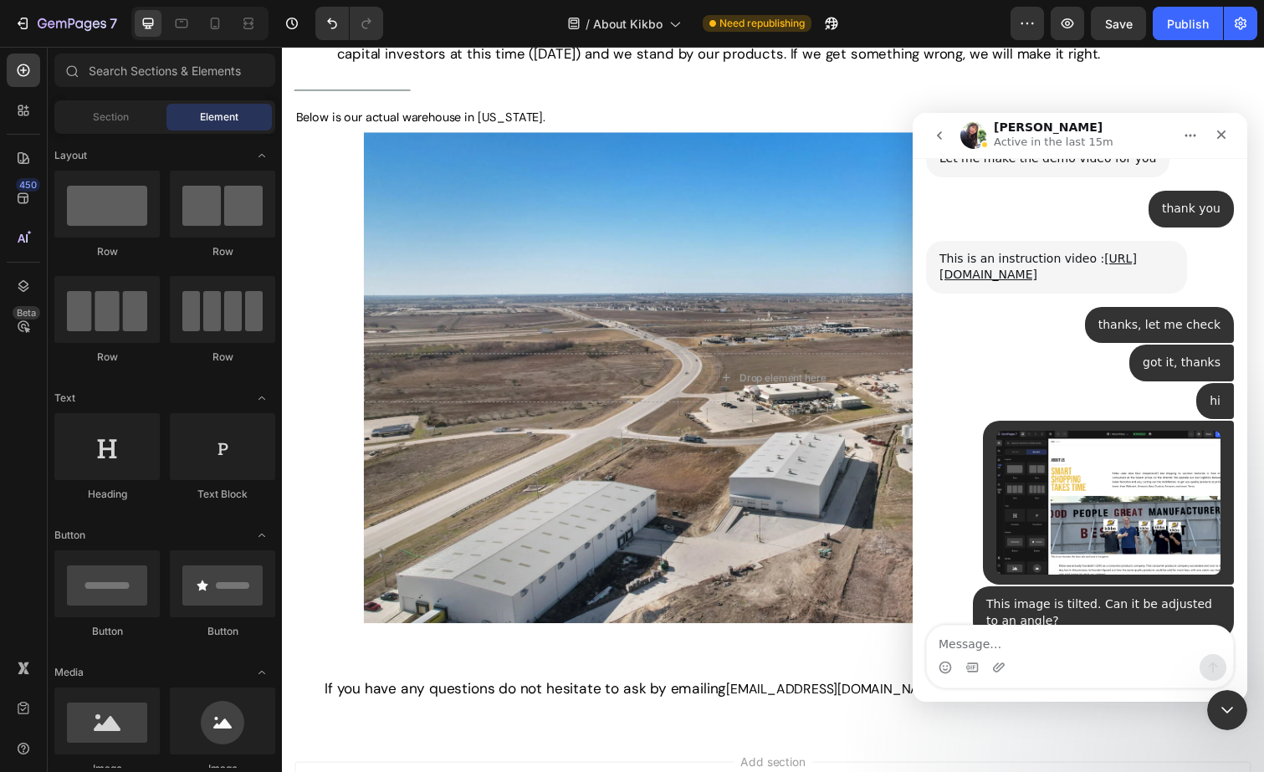
click at [1062, 663] on div "I am sorry, could you clarify which title and place you want to be placed in?" at bounding box center [1057, 679] width 234 height 33
click at [1074, 651] on textarea "Message…" at bounding box center [1080, 640] width 306 height 28
type textarea "s"
type textarea "sorry for typo"
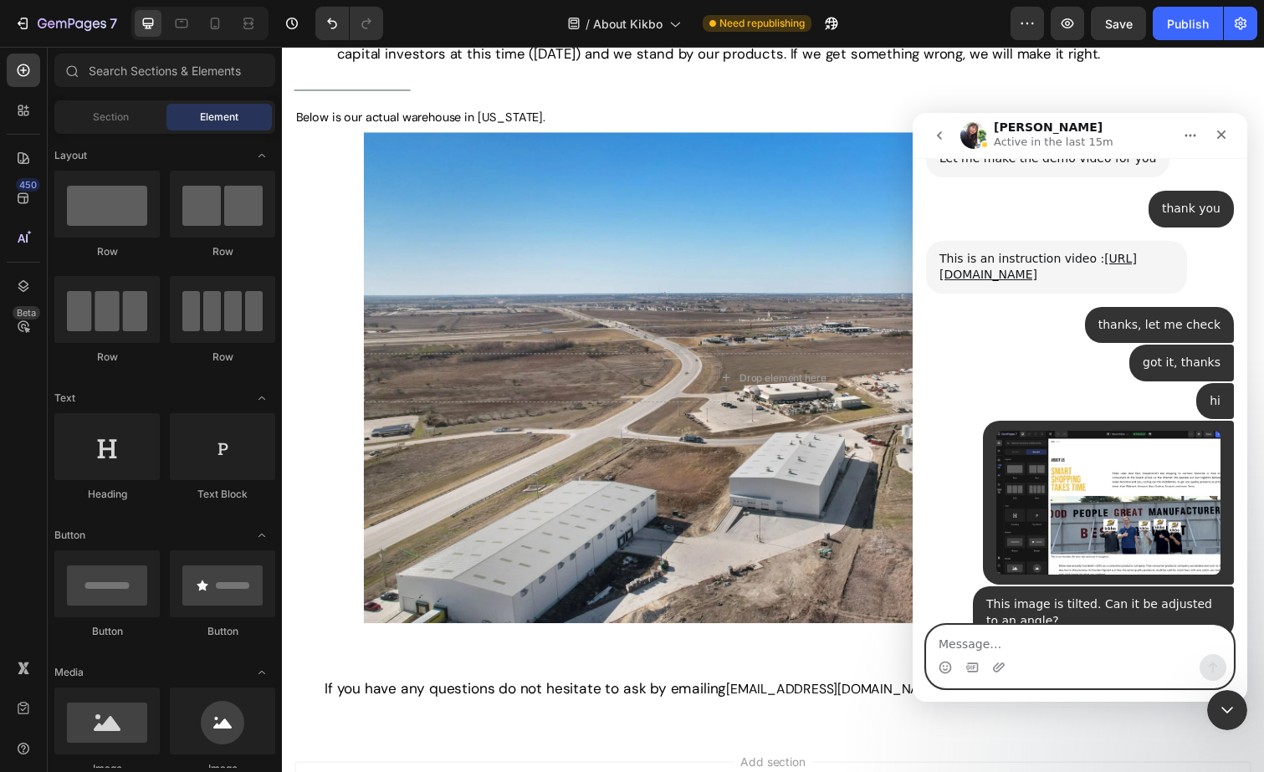
scroll to position [4340, 0]
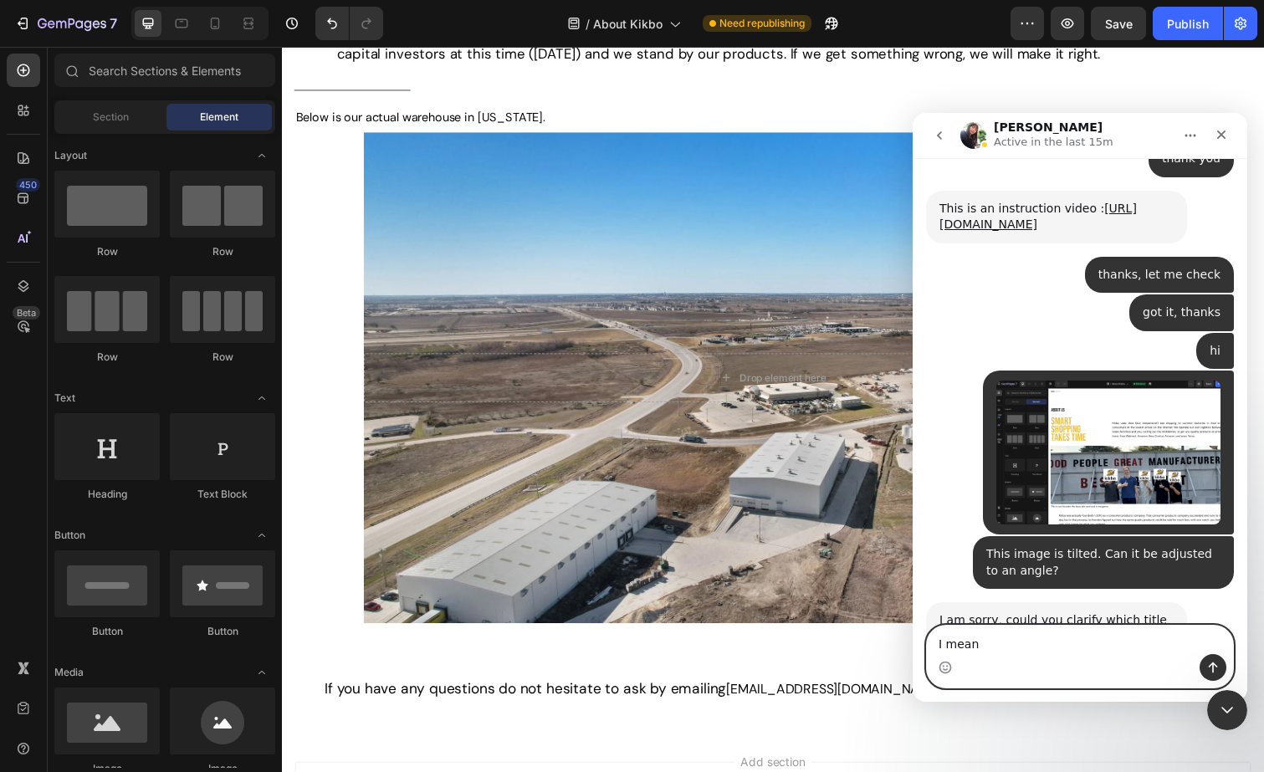
click at [1038, 638] on textarea "I mean" at bounding box center [1080, 640] width 306 height 28
click at [1022, 645] on textarea "I mean" at bounding box center [1080, 640] width 306 height 28
paste textarea "This image is slanted. I would like to adjust it so it’s straight"
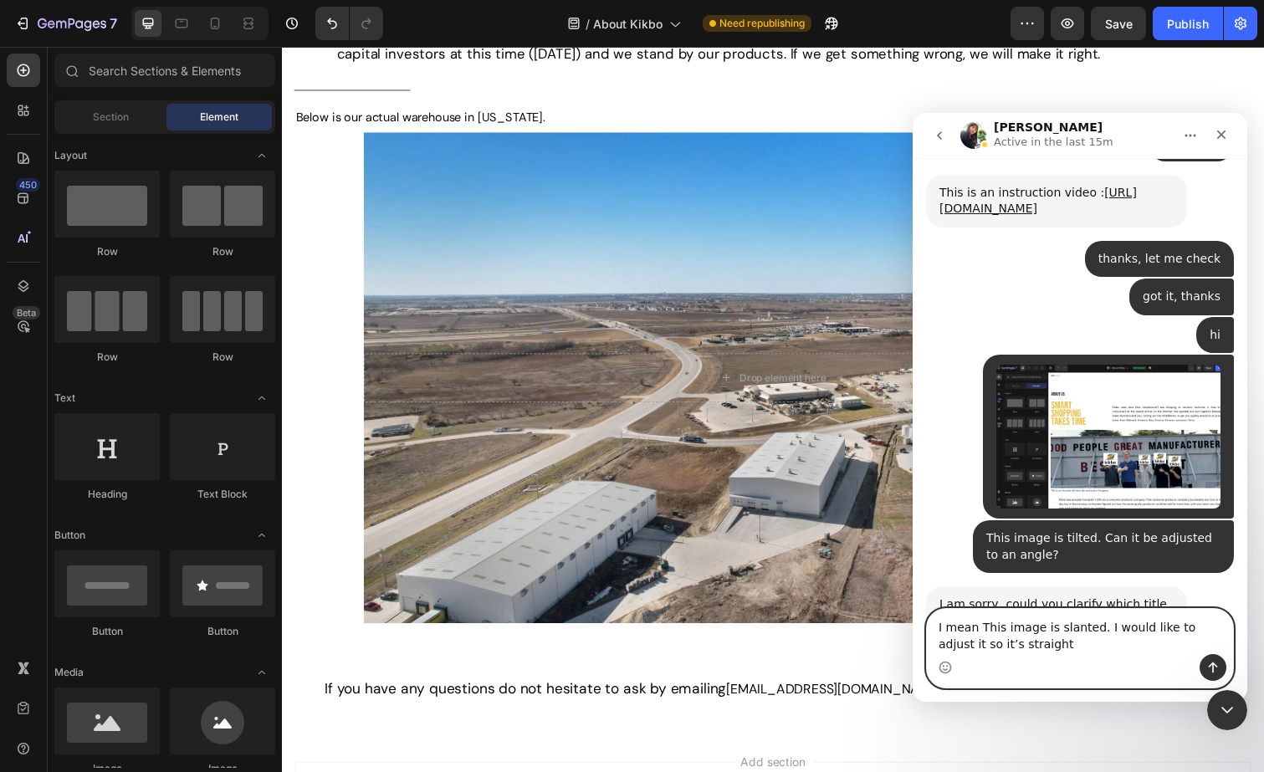
scroll to position [4356, 0]
click at [986, 623] on textarea "I mean This image is slanted. I would like to adjust it so it’s straight" at bounding box center [1080, 631] width 306 height 45
type textarea "I mean this image is slanted. I would like to adjust it so it’s straight"
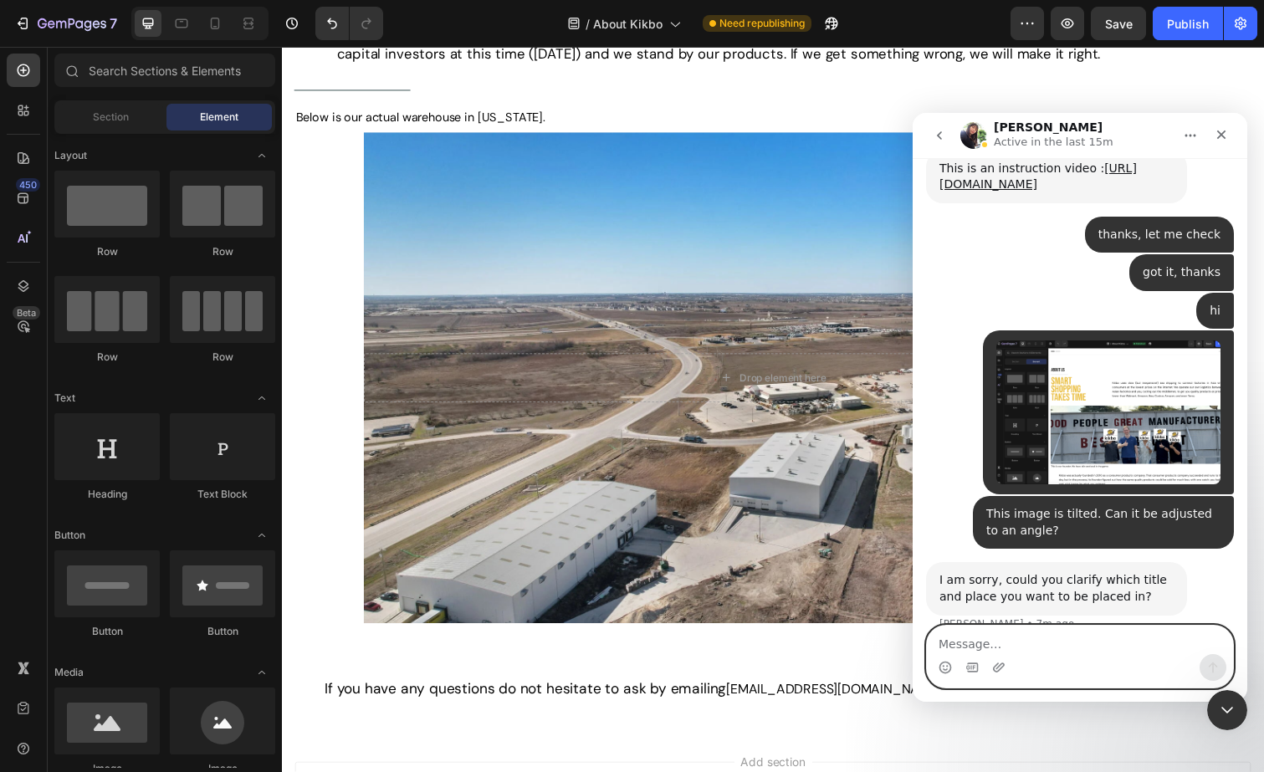
scroll to position [4394, 0]
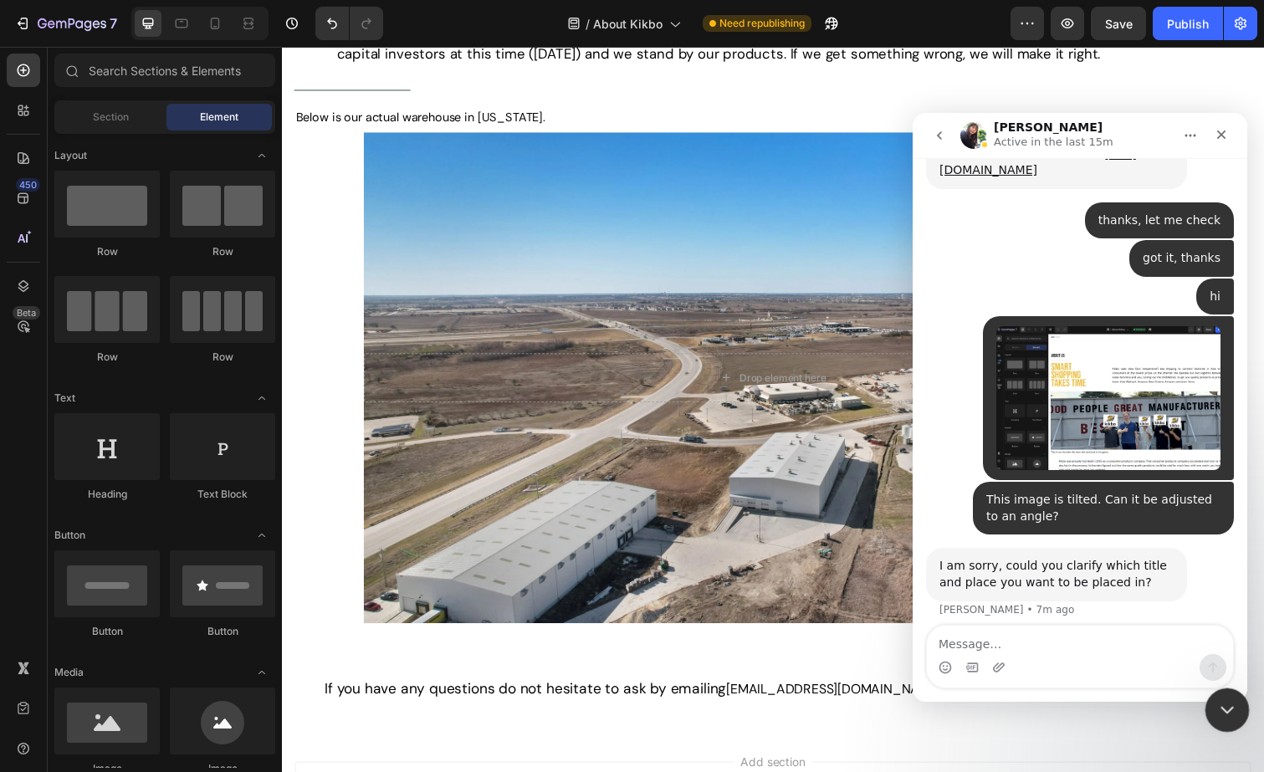
click at [1235, 708] on div "Close Intercom Messenger" at bounding box center [1225, 708] width 40 height 40
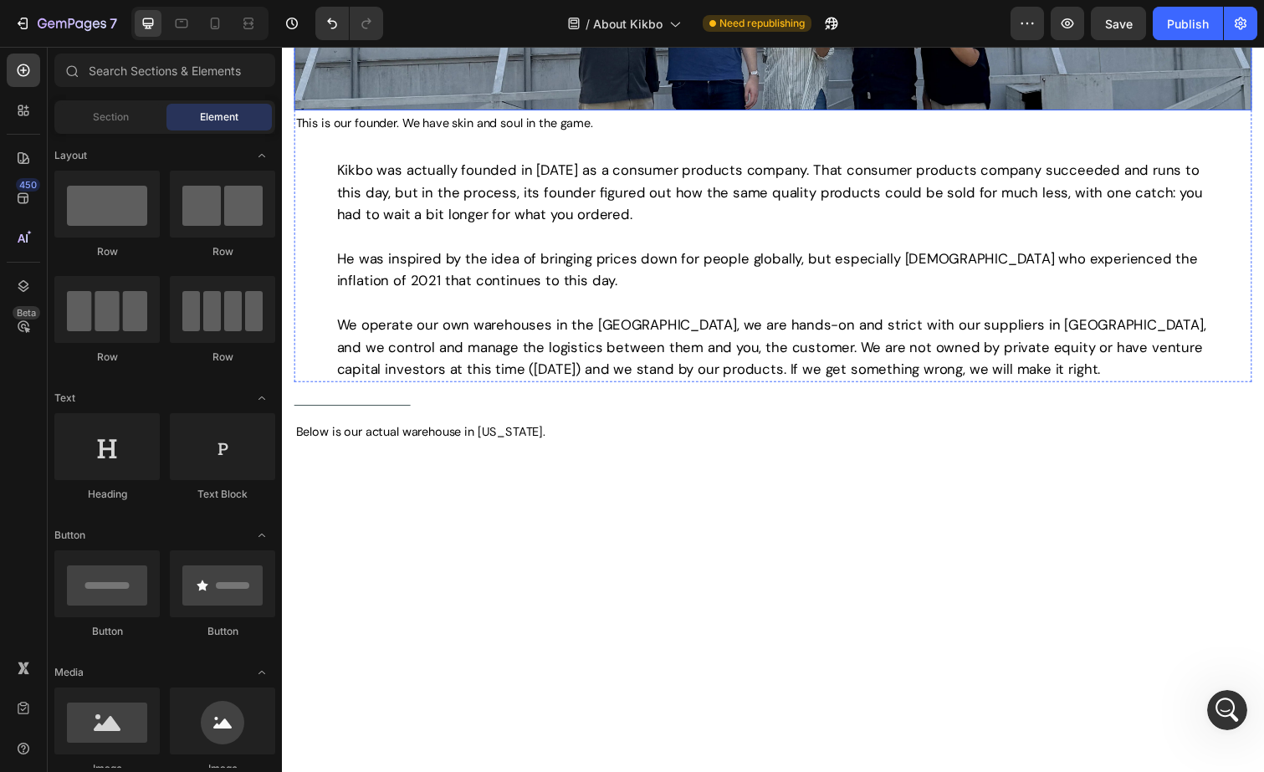
scroll to position [0, 0]
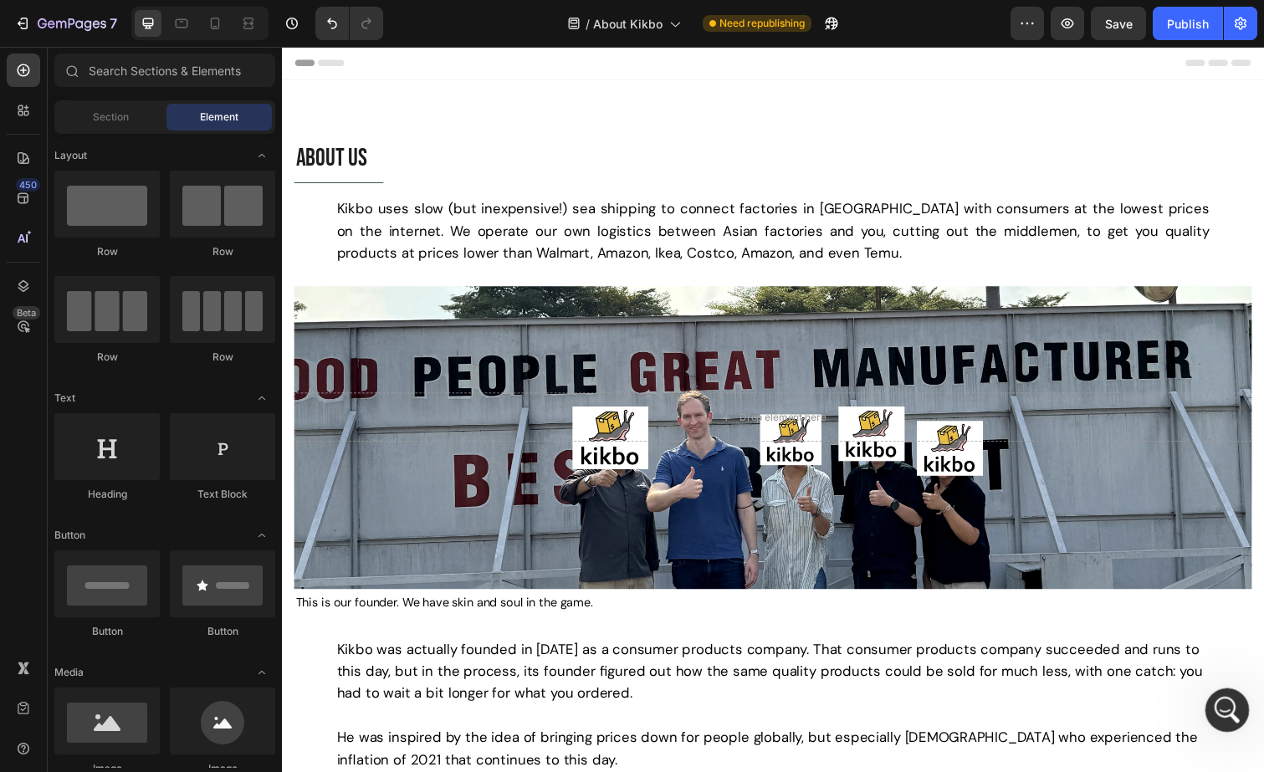
click at [1224, 696] on icon "Open Intercom Messenger" at bounding box center [1225, 708] width 28 height 28
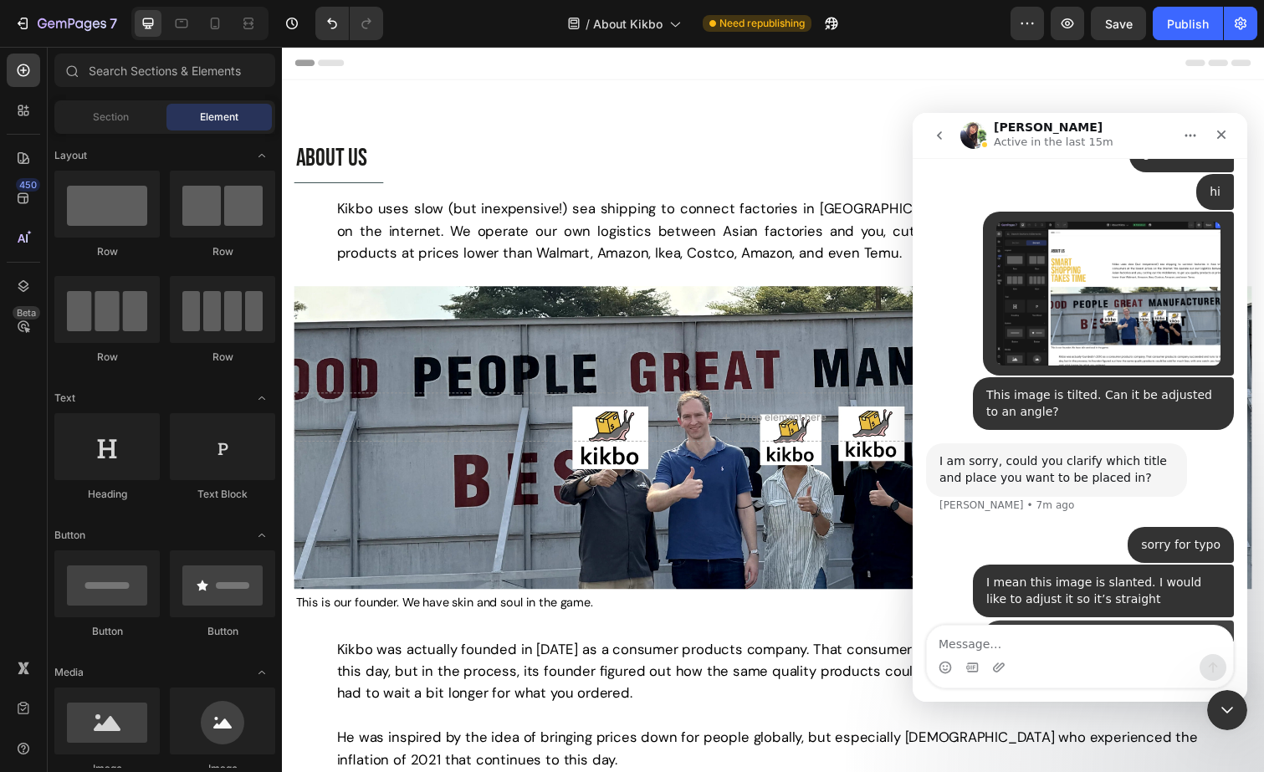
scroll to position [4533, 0]
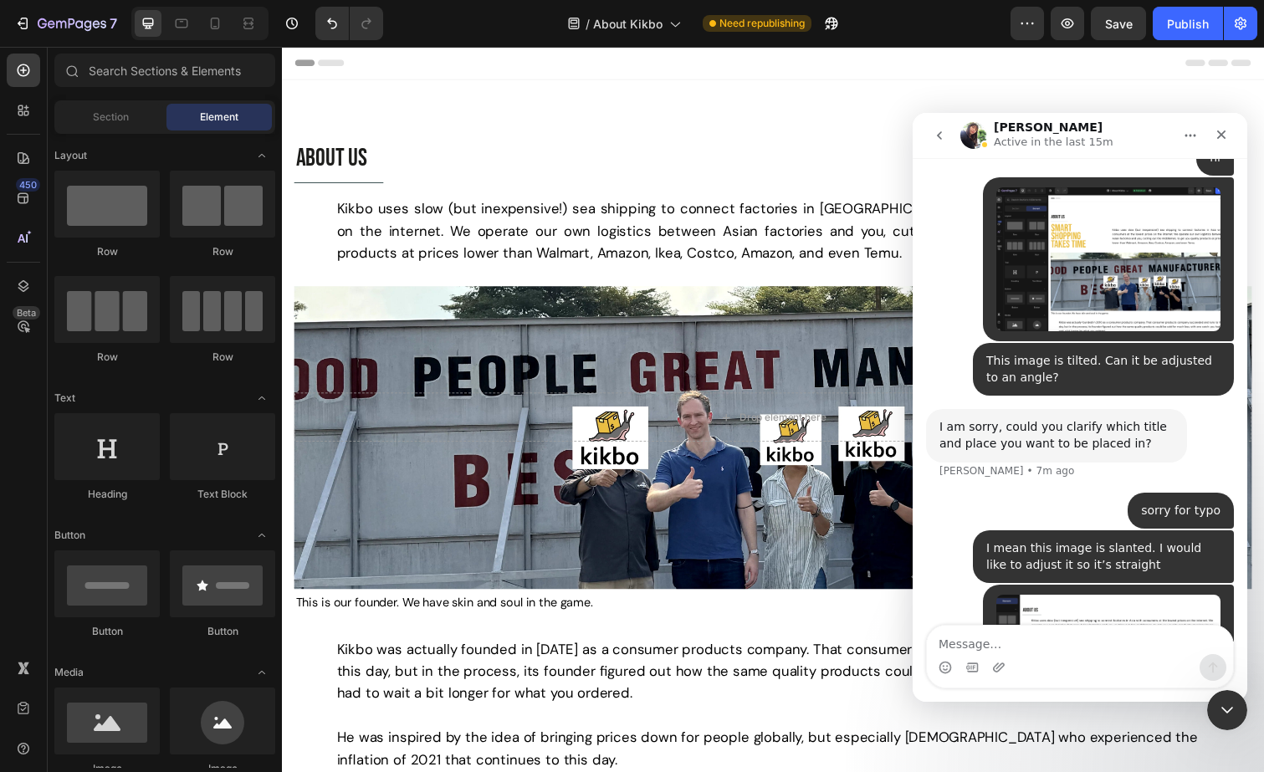
click at [1104, 595] on img "user says…" at bounding box center [1108, 653] width 224 height 117
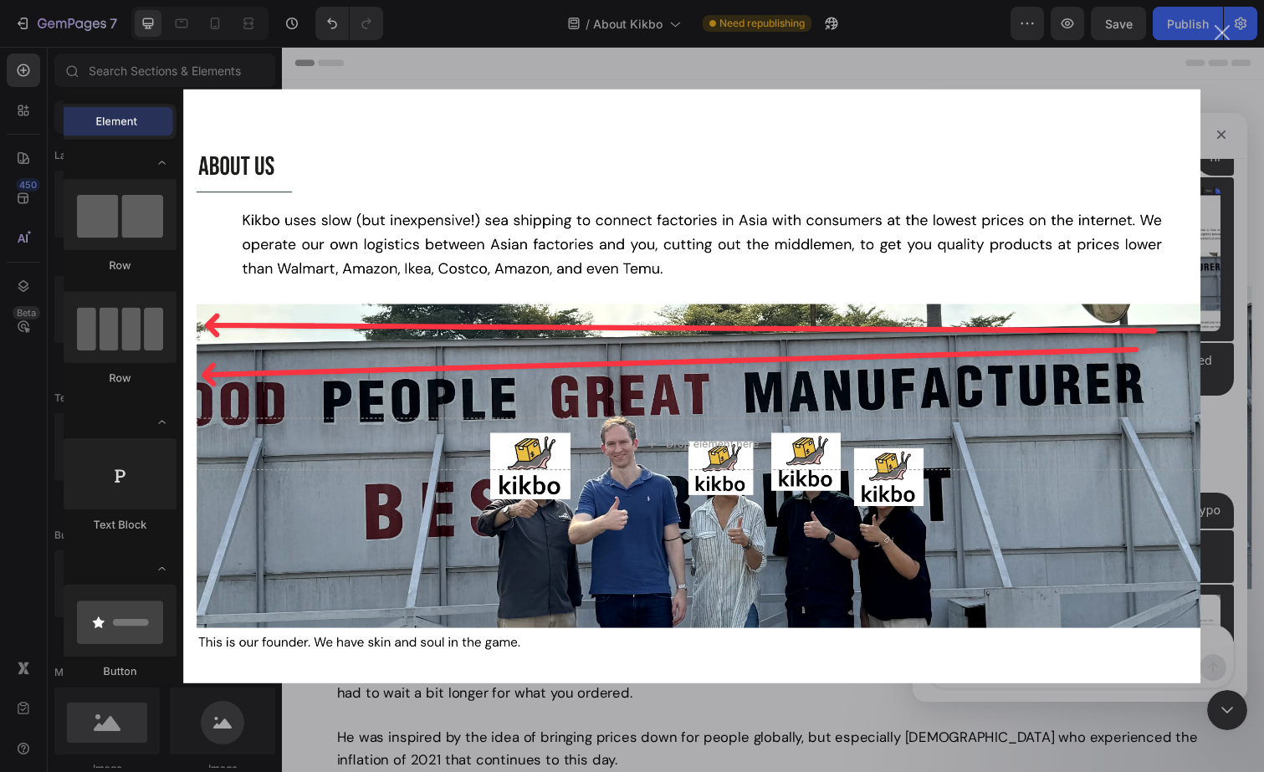
click at [240, 66] on div "Intercom messenger" at bounding box center [632, 386] width 1264 height 772
